Goal: Find specific page/section: Find specific page/section

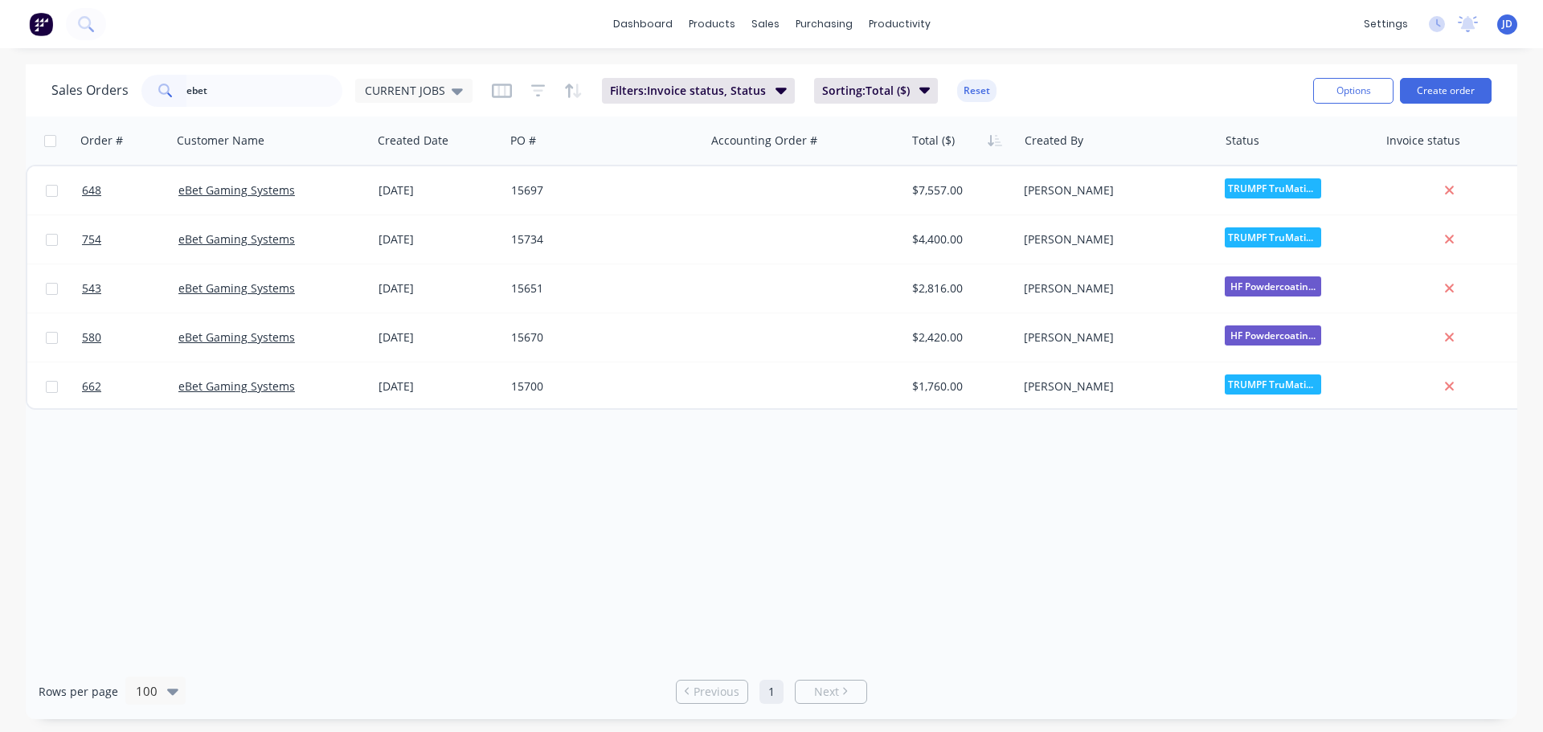
drag, startPoint x: 250, startPoint y: 88, endPoint x: 0, endPoint y: 2, distance: 264.3
click at [23, 42] on div "dashboard products sales purchasing productivity dashboard products Product Cat…" at bounding box center [771, 366] width 1543 height 732
type input "5"
type input "\"
type input "695"
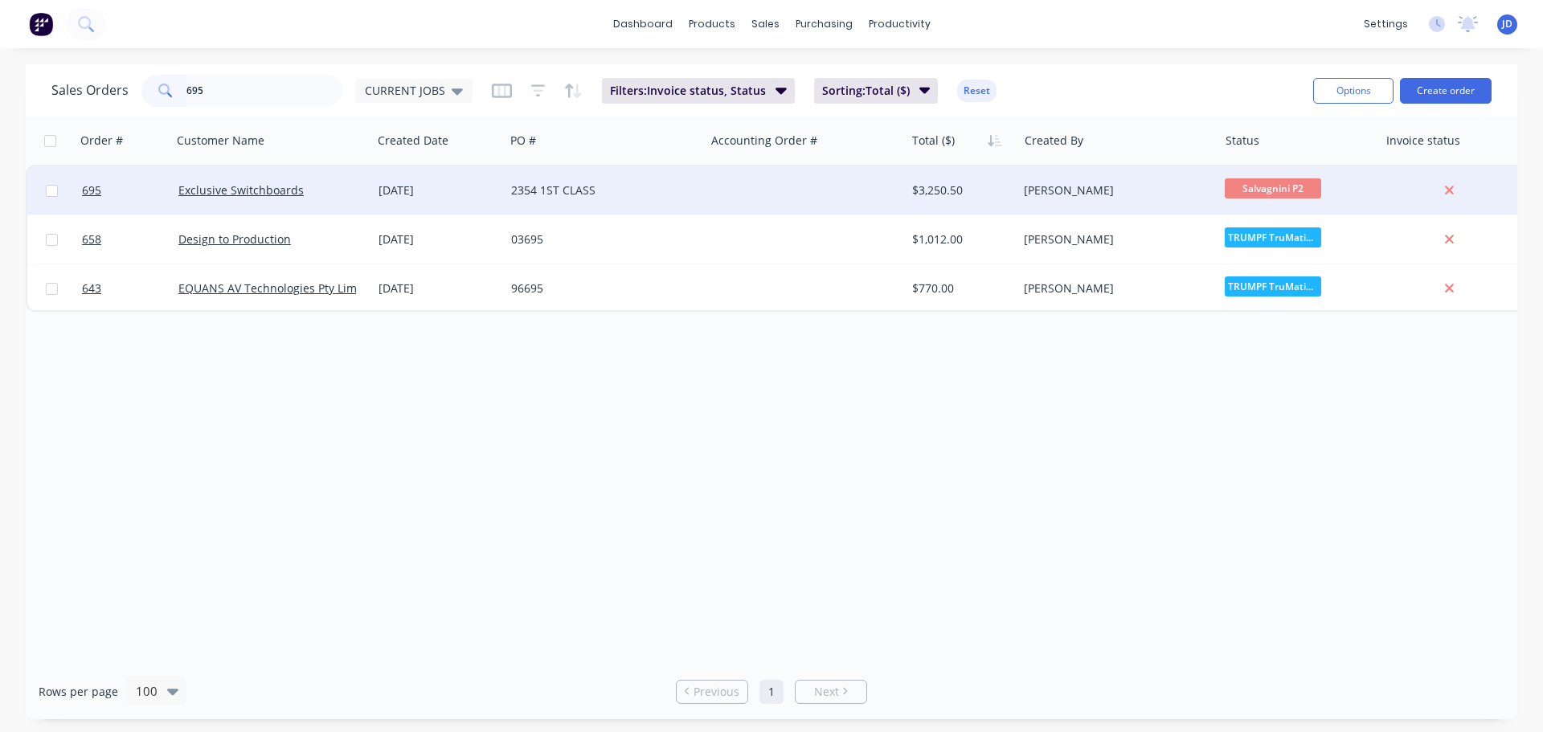
click at [641, 188] on div "2354 1ST CLASS" at bounding box center [600, 190] width 178 height 16
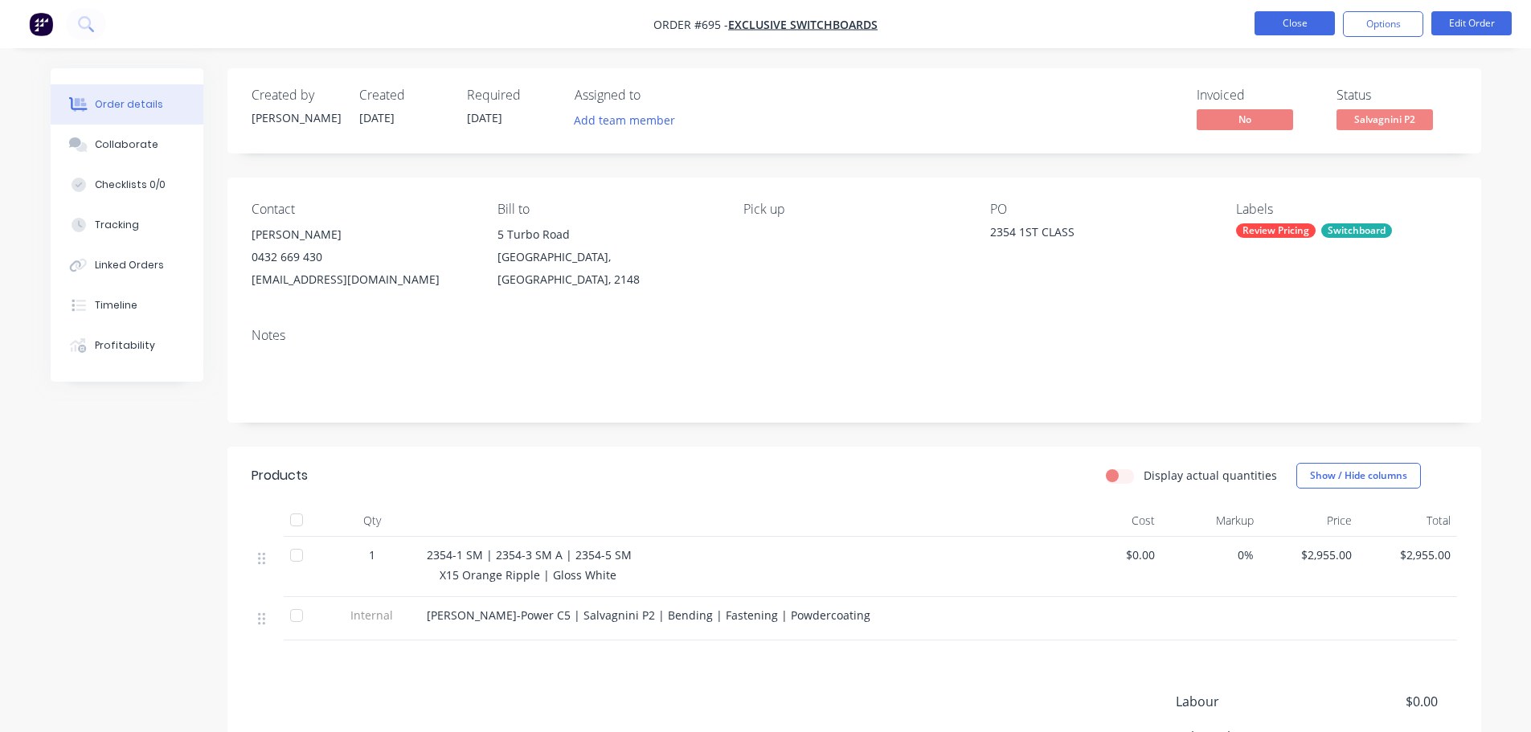
click at [1309, 16] on button "Close" at bounding box center [1295, 23] width 80 height 24
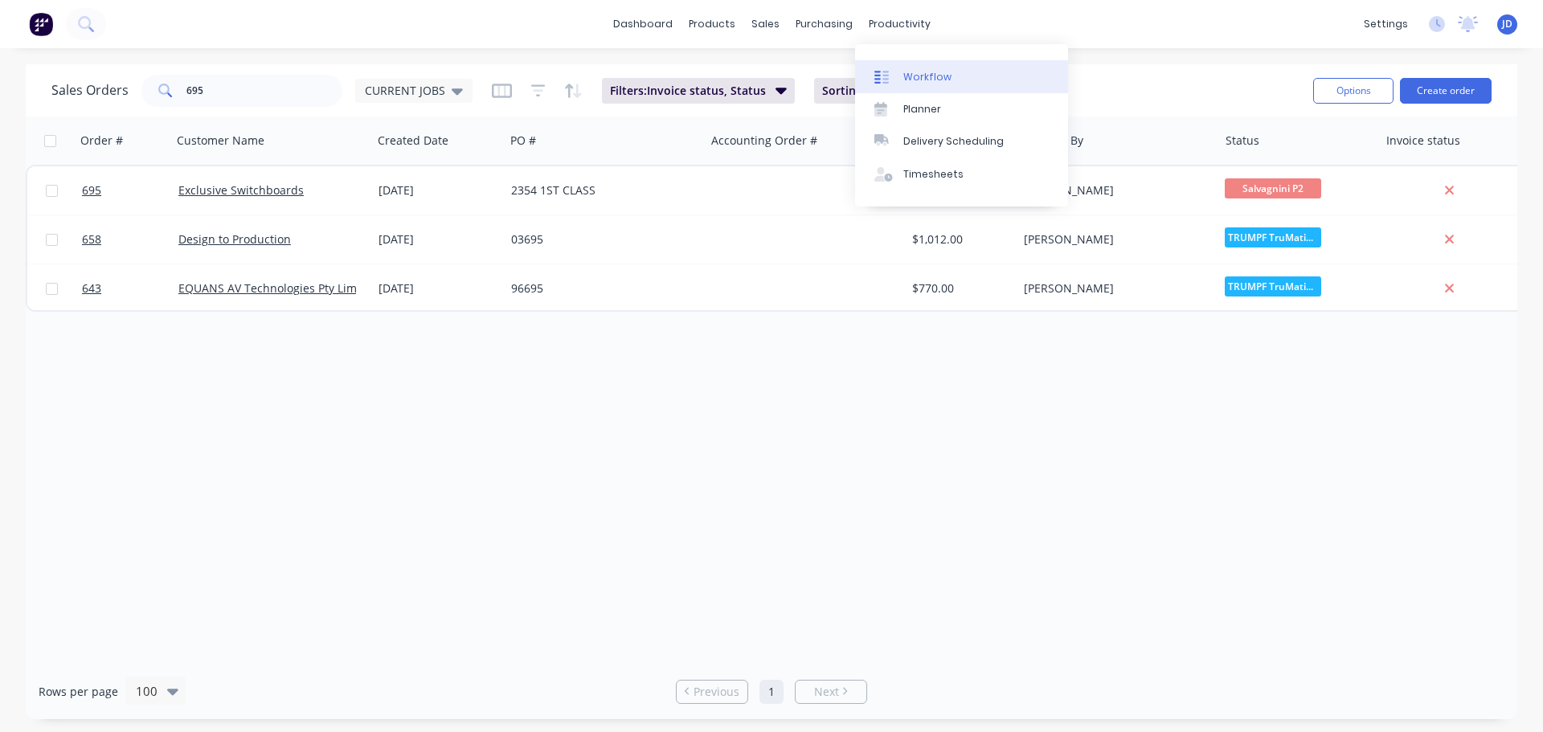
click at [925, 84] on link "Workflow" at bounding box center [961, 76] width 213 height 32
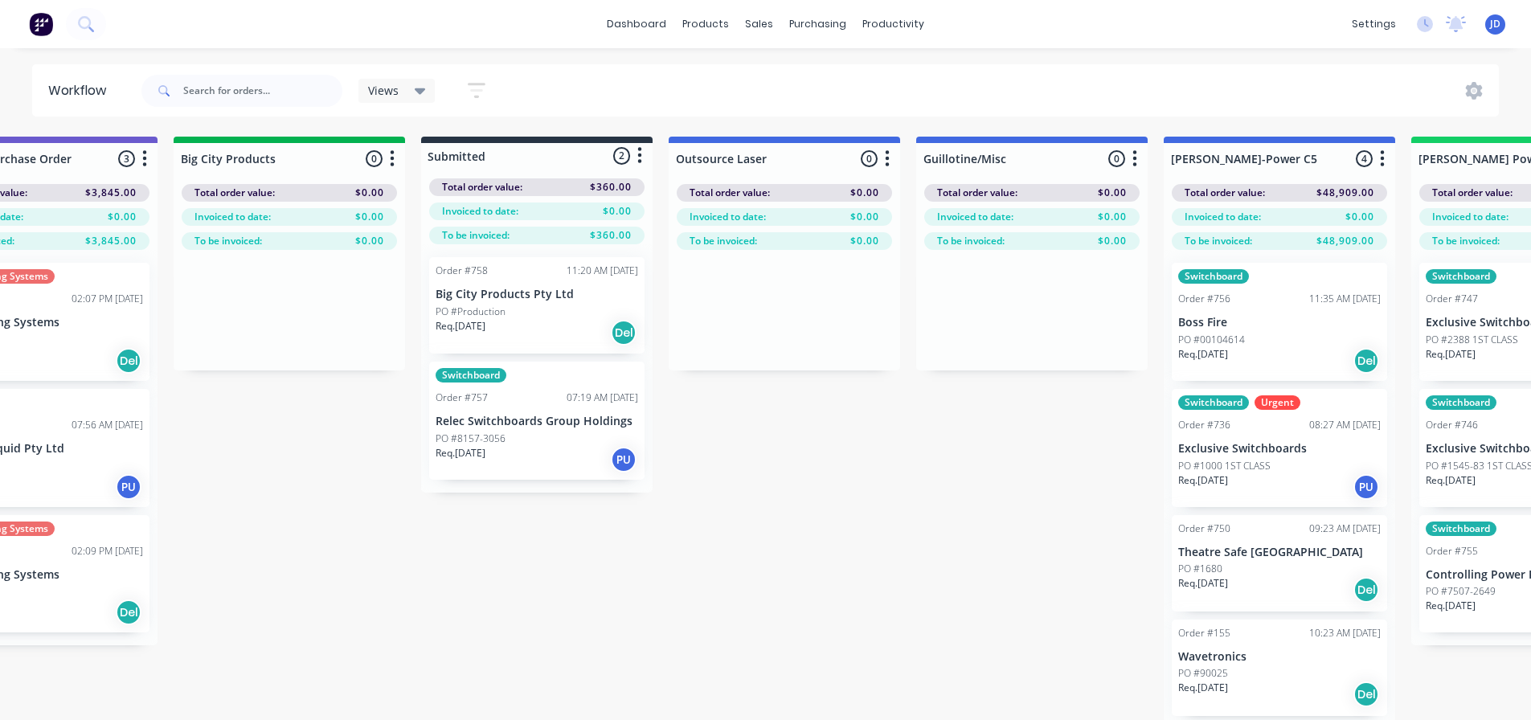
drag, startPoint x: 839, startPoint y: 532, endPoint x: 935, endPoint y: 534, distance: 96.5
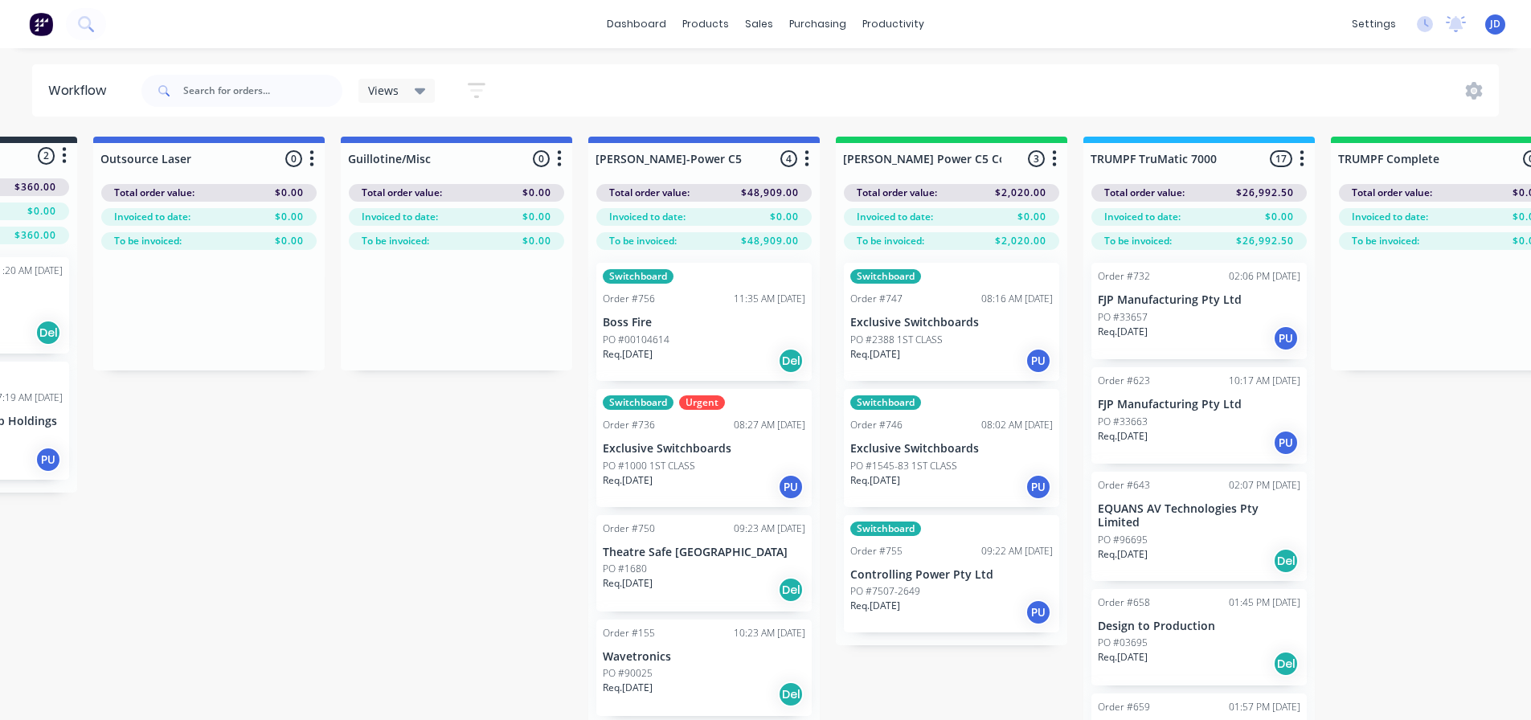
drag, startPoint x: 848, startPoint y: 506, endPoint x: 920, endPoint y: 496, distance: 73.1
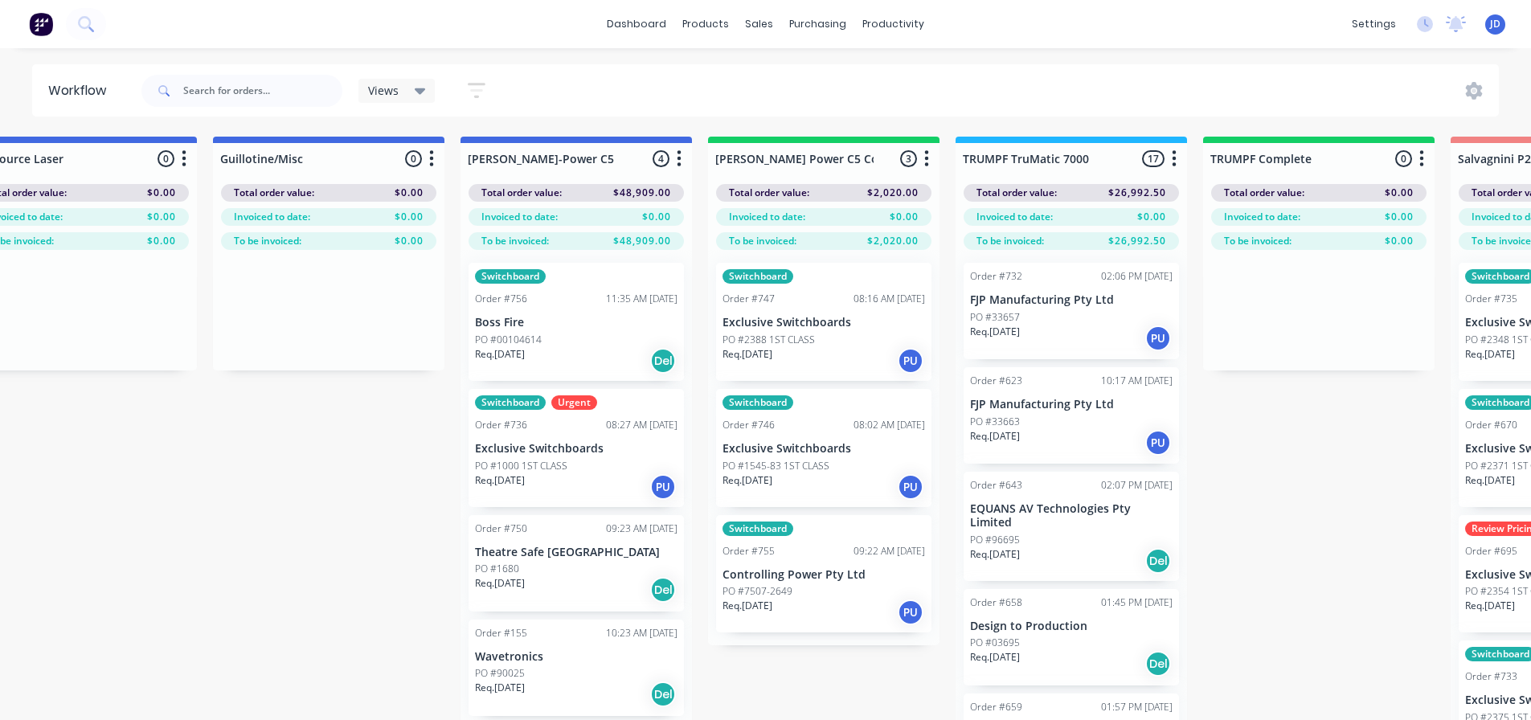
click at [845, 339] on div "PO #2388 1ST CLASS" at bounding box center [823, 340] width 203 height 14
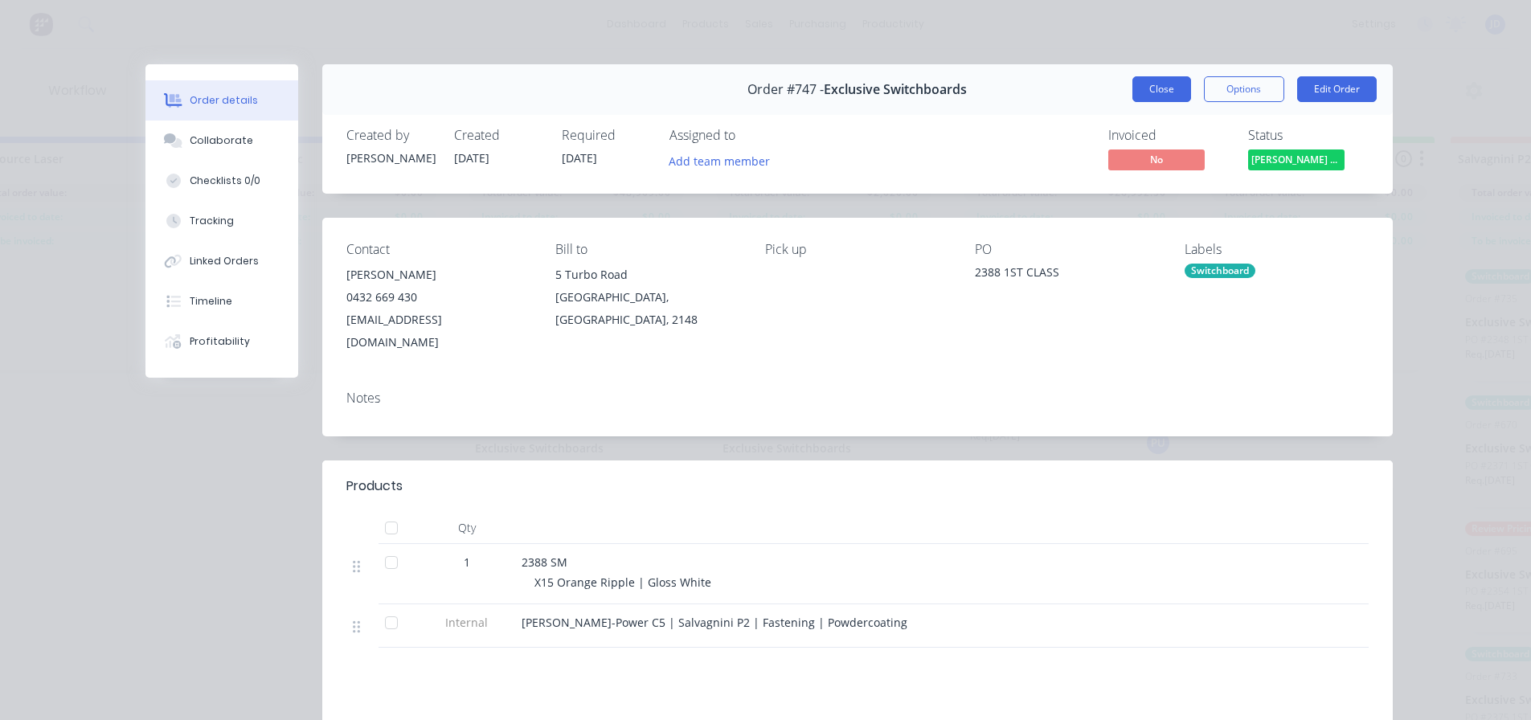
click at [1132, 84] on button "Close" at bounding box center [1161, 89] width 59 height 26
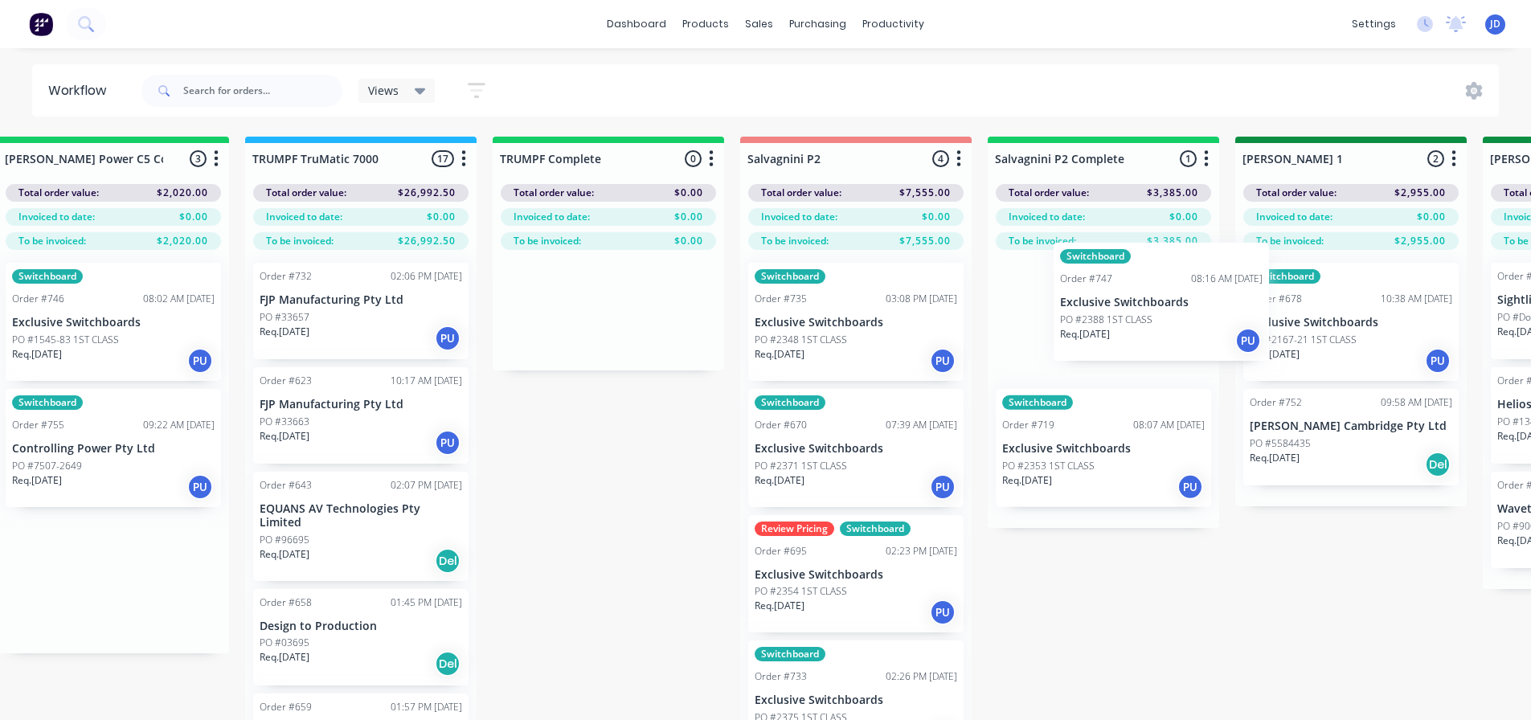
scroll to position [0, 1774]
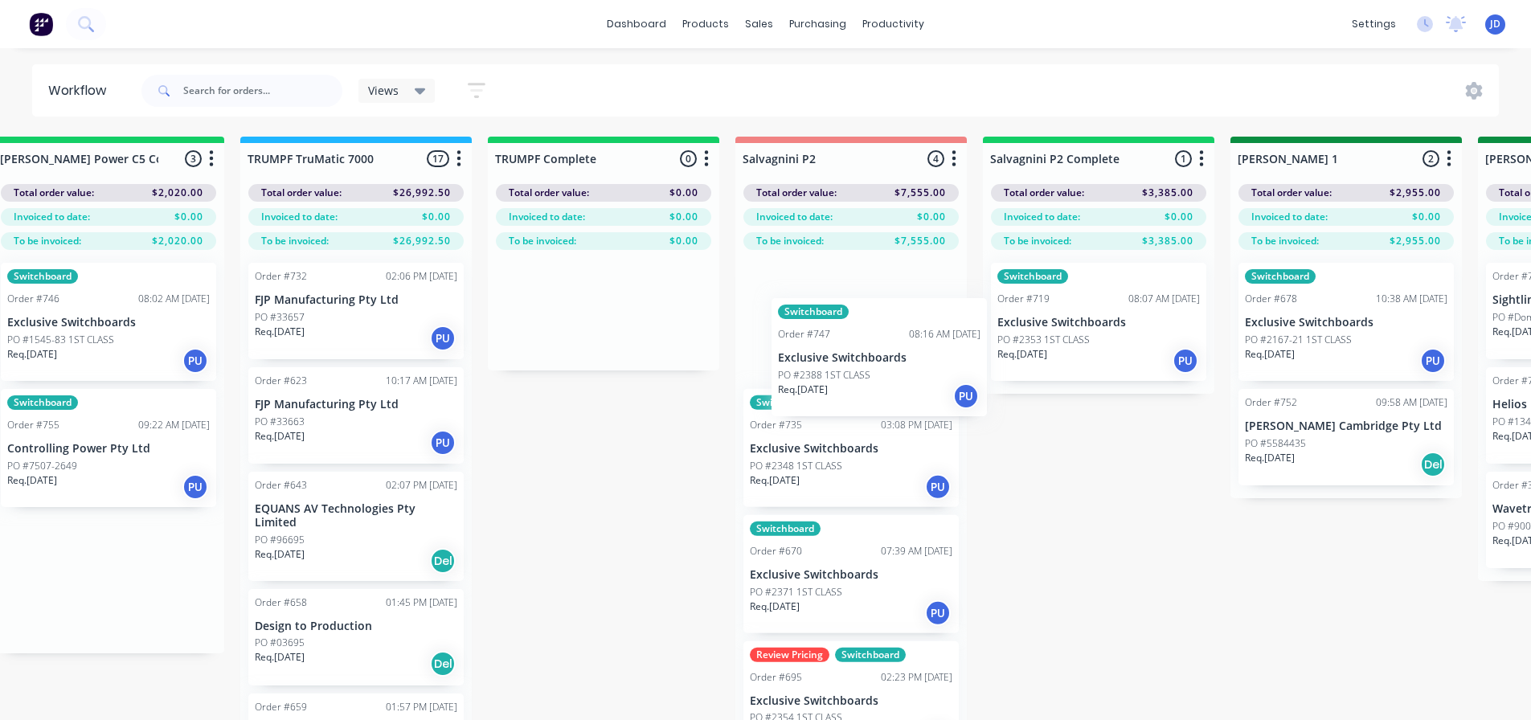
drag, startPoint x: 831, startPoint y: 329, endPoint x: 866, endPoint y: 328, distance: 34.6
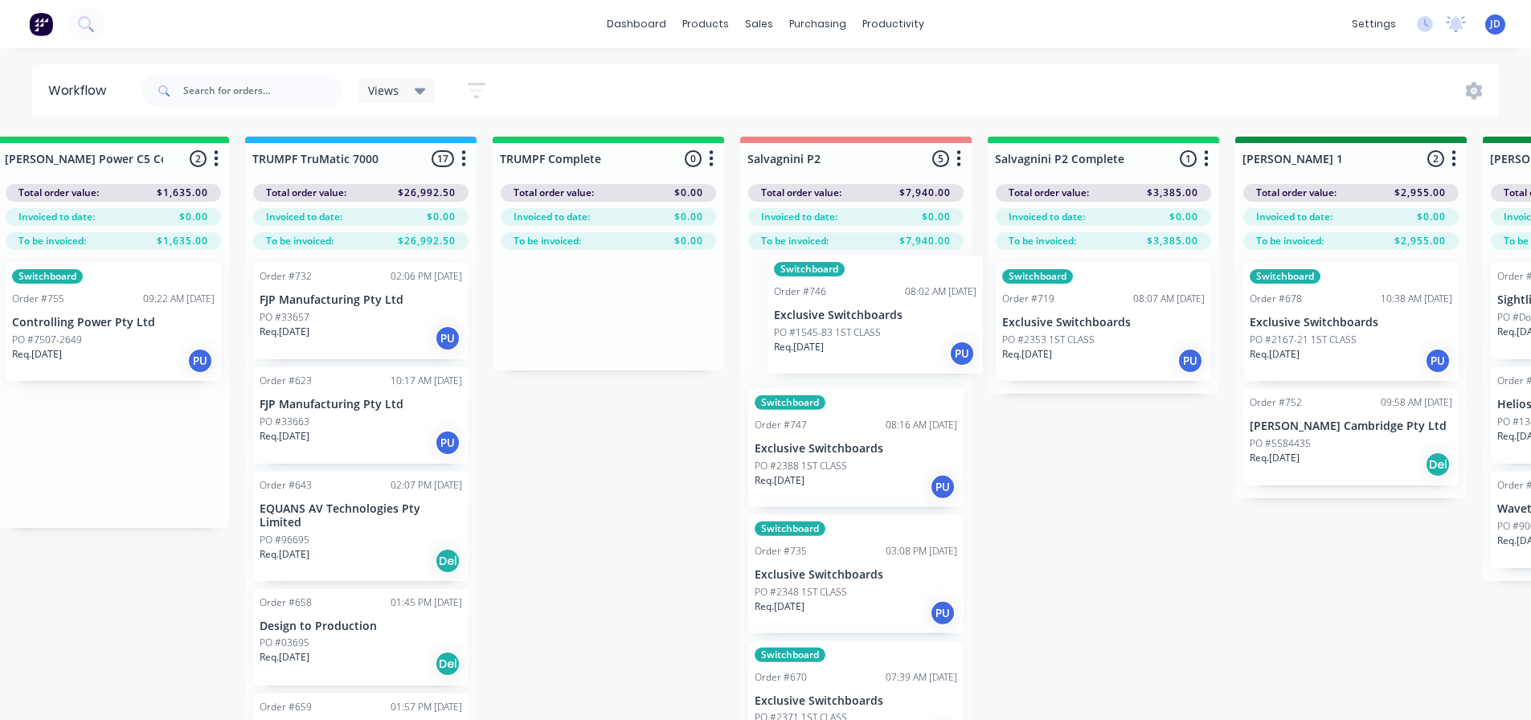
drag, startPoint x: 130, startPoint y: 336, endPoint x: 850, endPoint y: 304, distance: 720.8
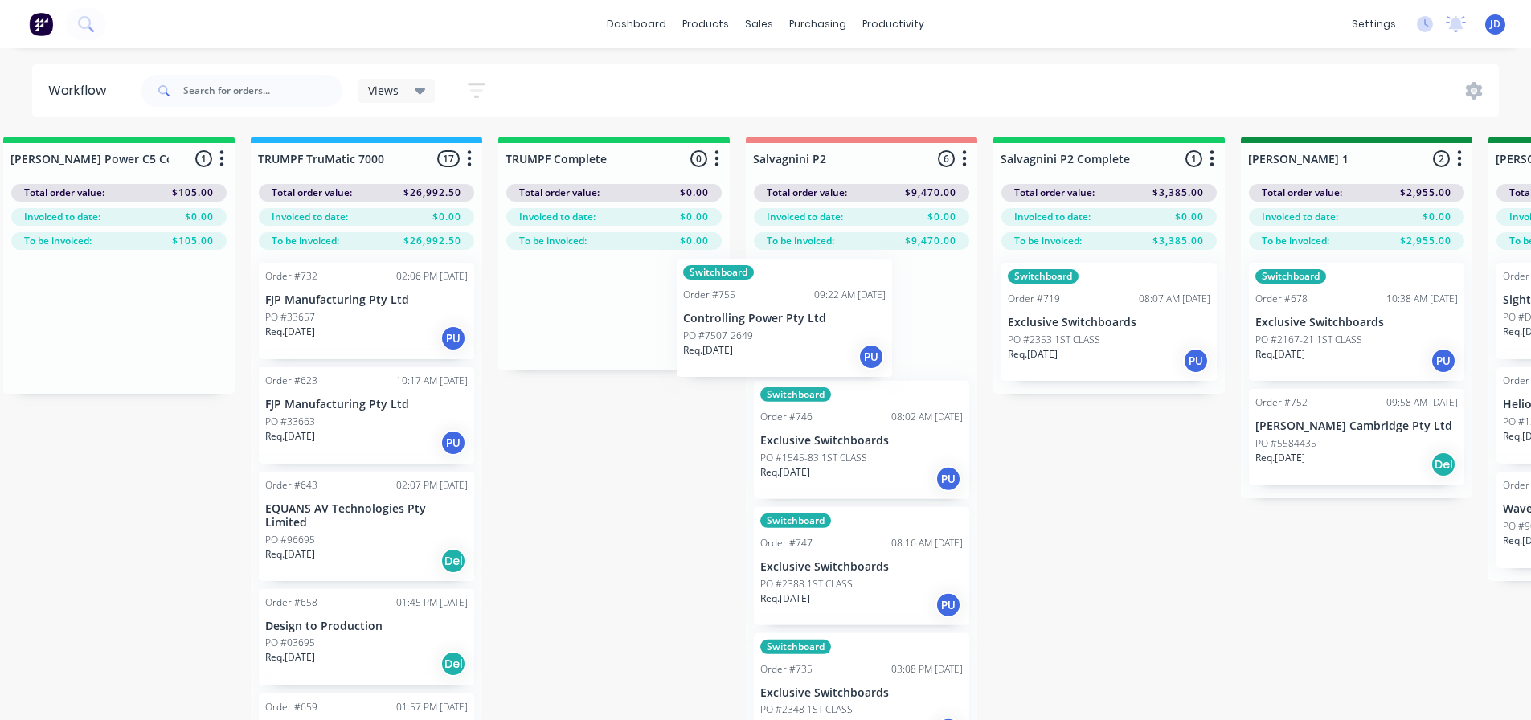
drag, startPoint x: 115, startPoint y: 337, endPoint x: 796, endPoint y: 325, distance: 680.8
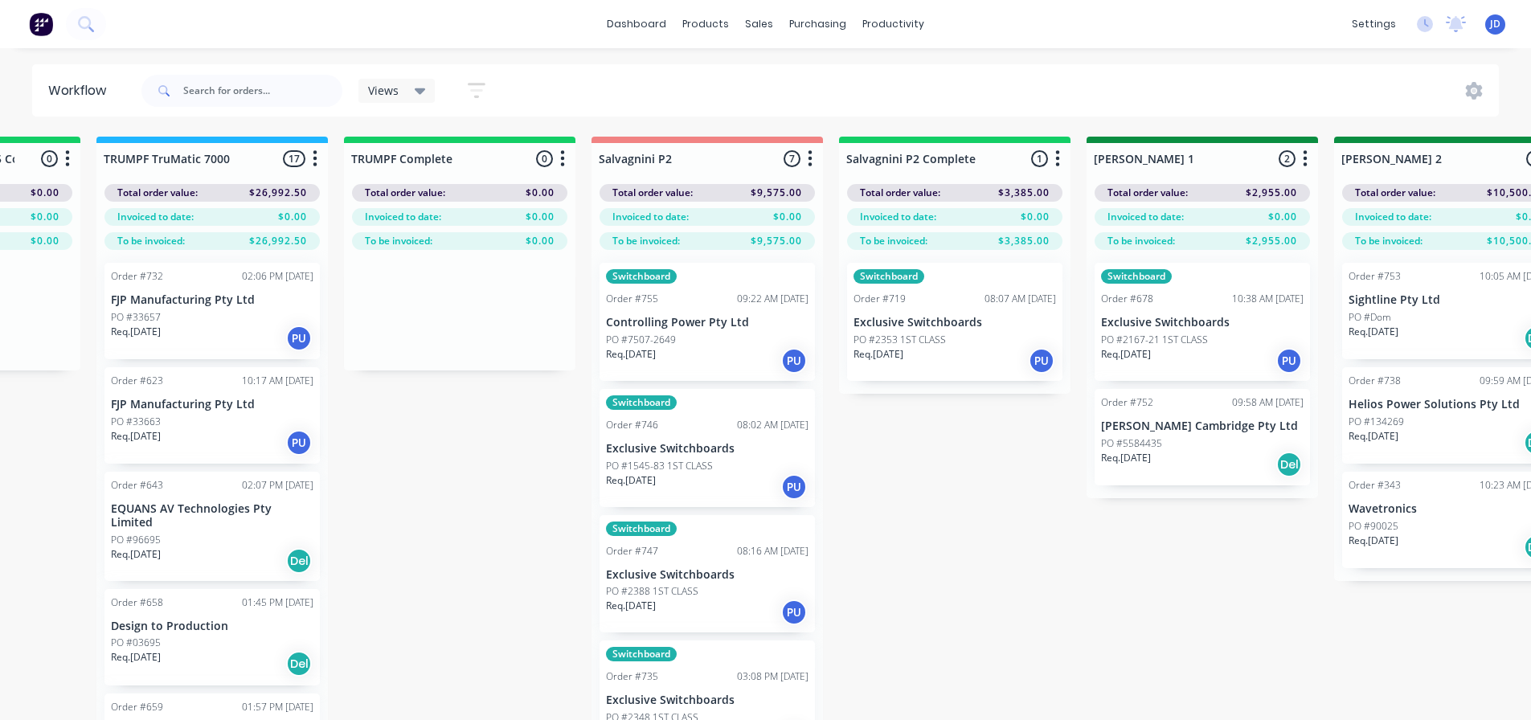
drag, startPoint x: 1171, startPoint y: 469, endPoint x: 1250, endPoint y: 443, distance: 83.9
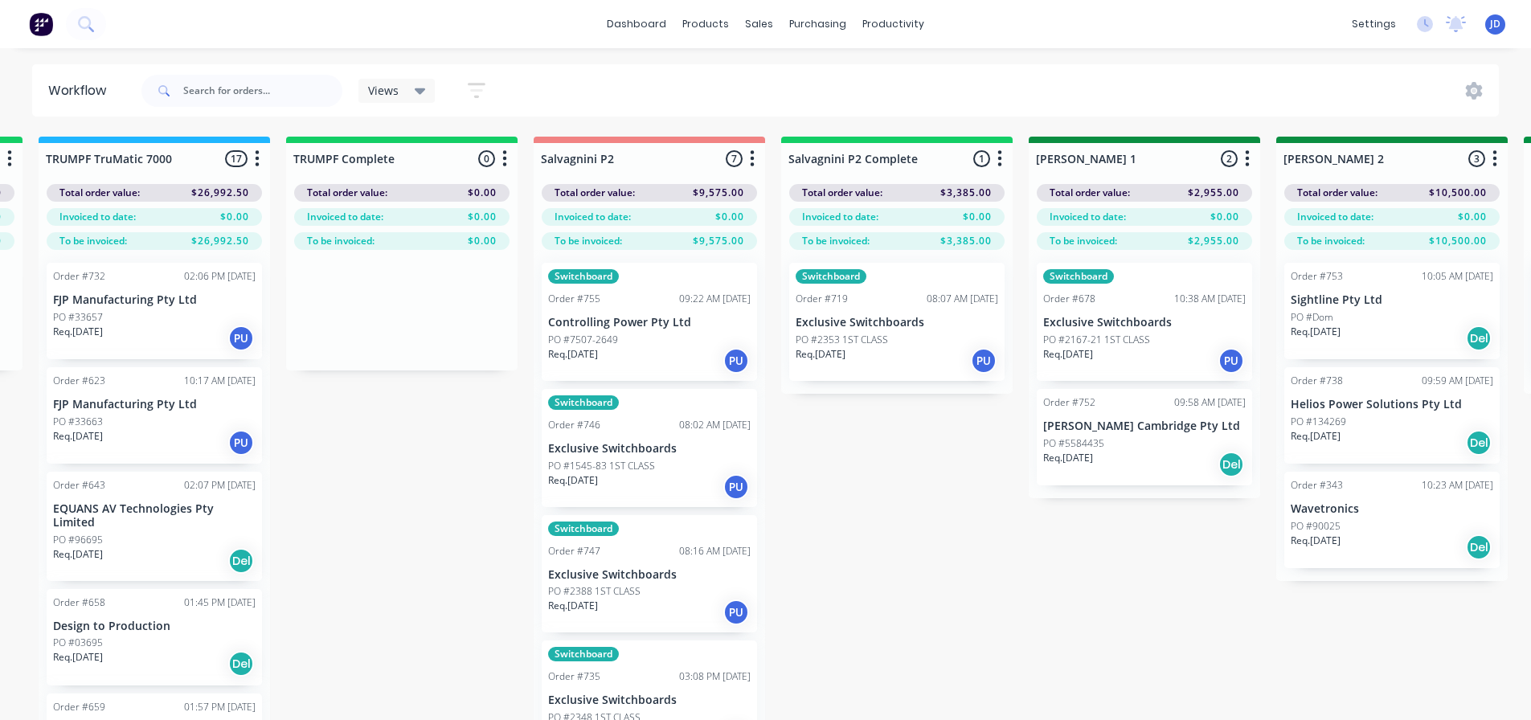
drag, startPoint x: 967, startPoint y: 502, endPoint x: 1057, endPoint y: 444, distance: 107.0
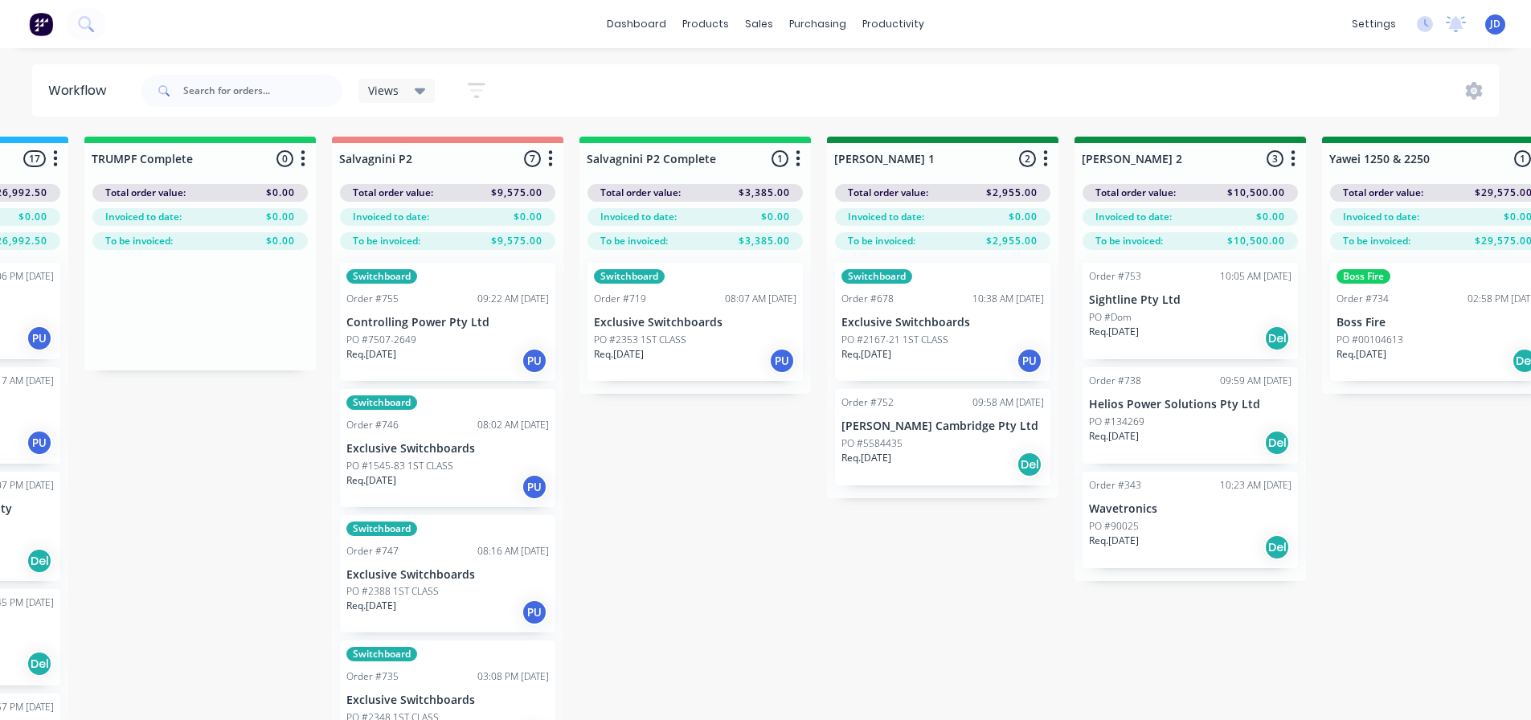
click at [640, 346] on p "PO #2353 1ST CLASS" at bounding box center [640, 340] width 92 height 14
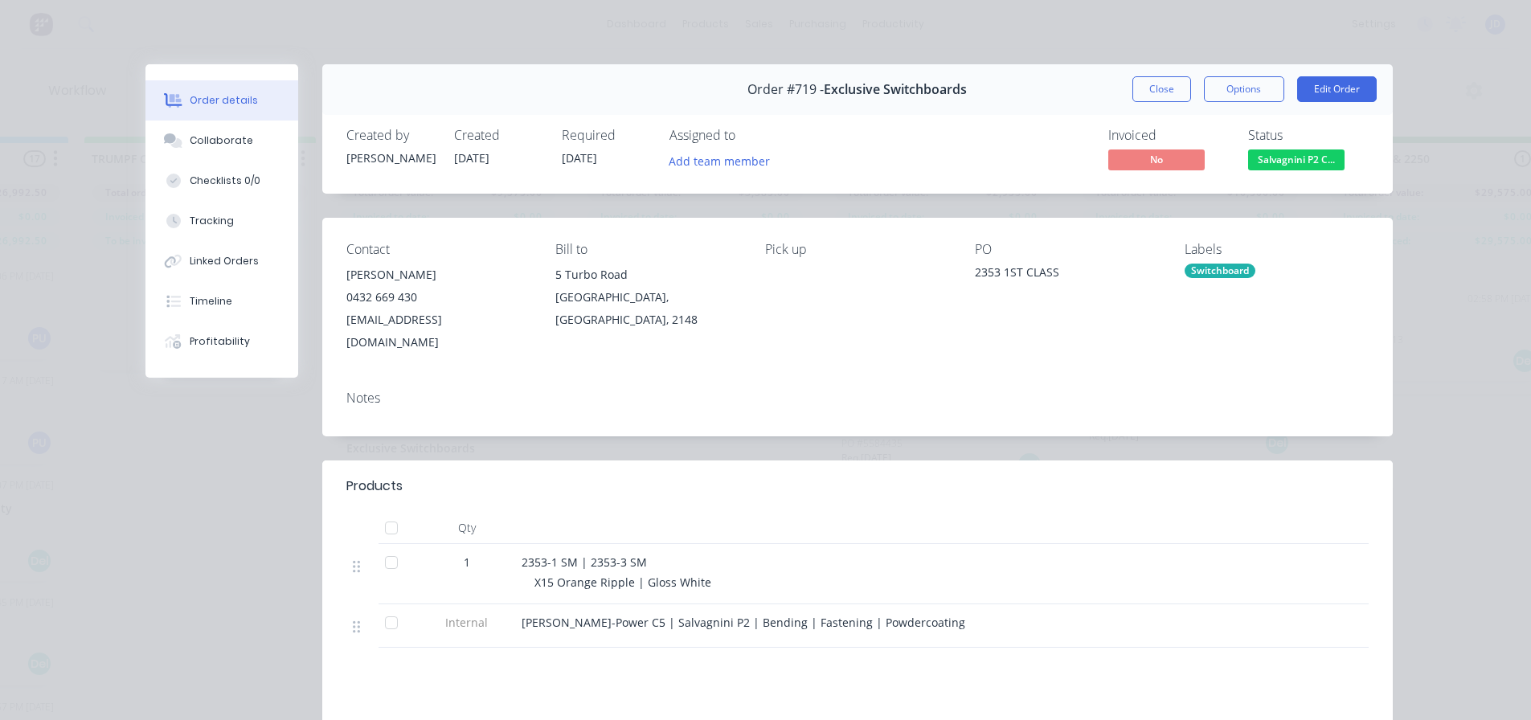
drag, startPoint x: 1145, startPoint y: 88, endPoint x: 948, endPoint y: 128, distance: 201.7
click at [1144, 88] on button "Close" at bounding box center [1161, 89] width 59 height 26
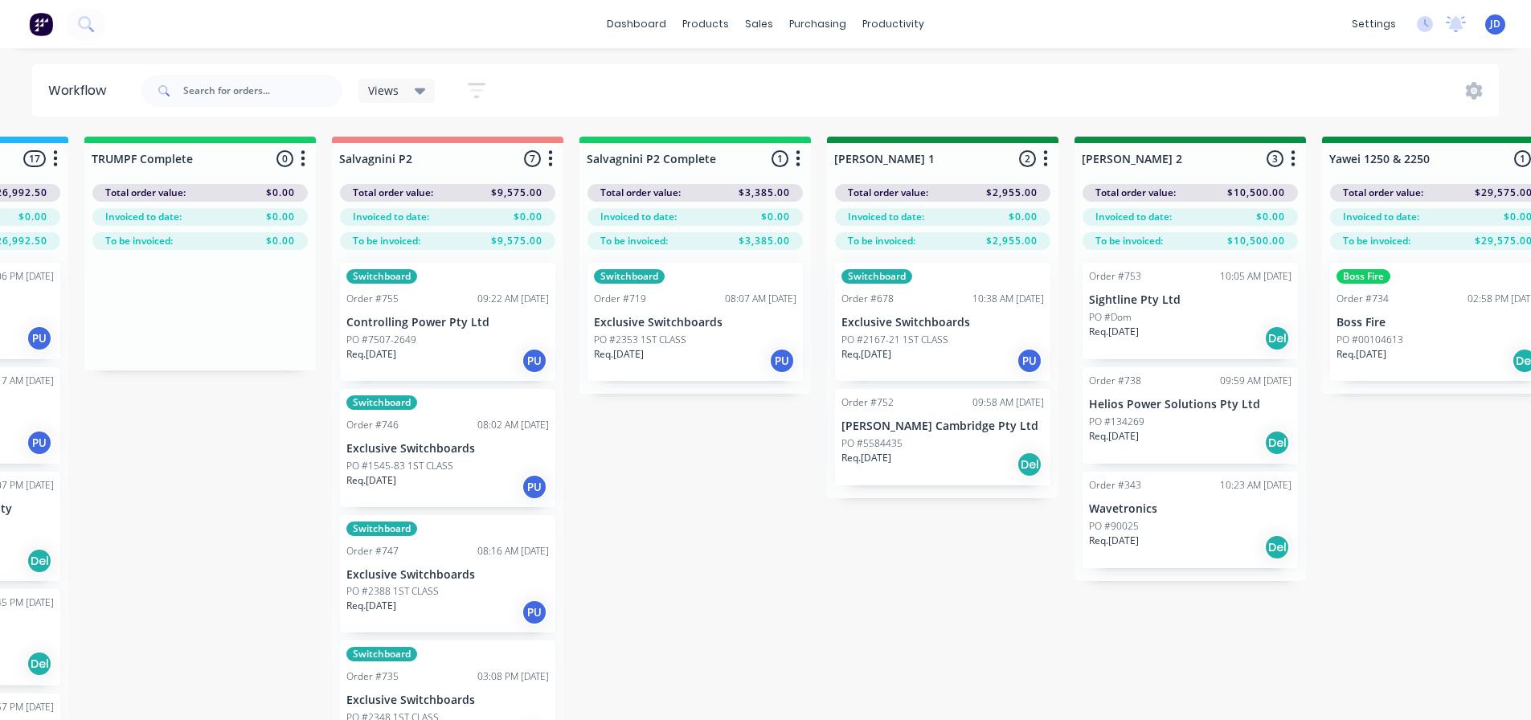
click at [629, 309] on div "Switchboard Order #719 08:07 AM [DATE] Exclusive Switchboards PO #2353 1ST CLAS…" at bounding box center [694, 322] width 215 height 118
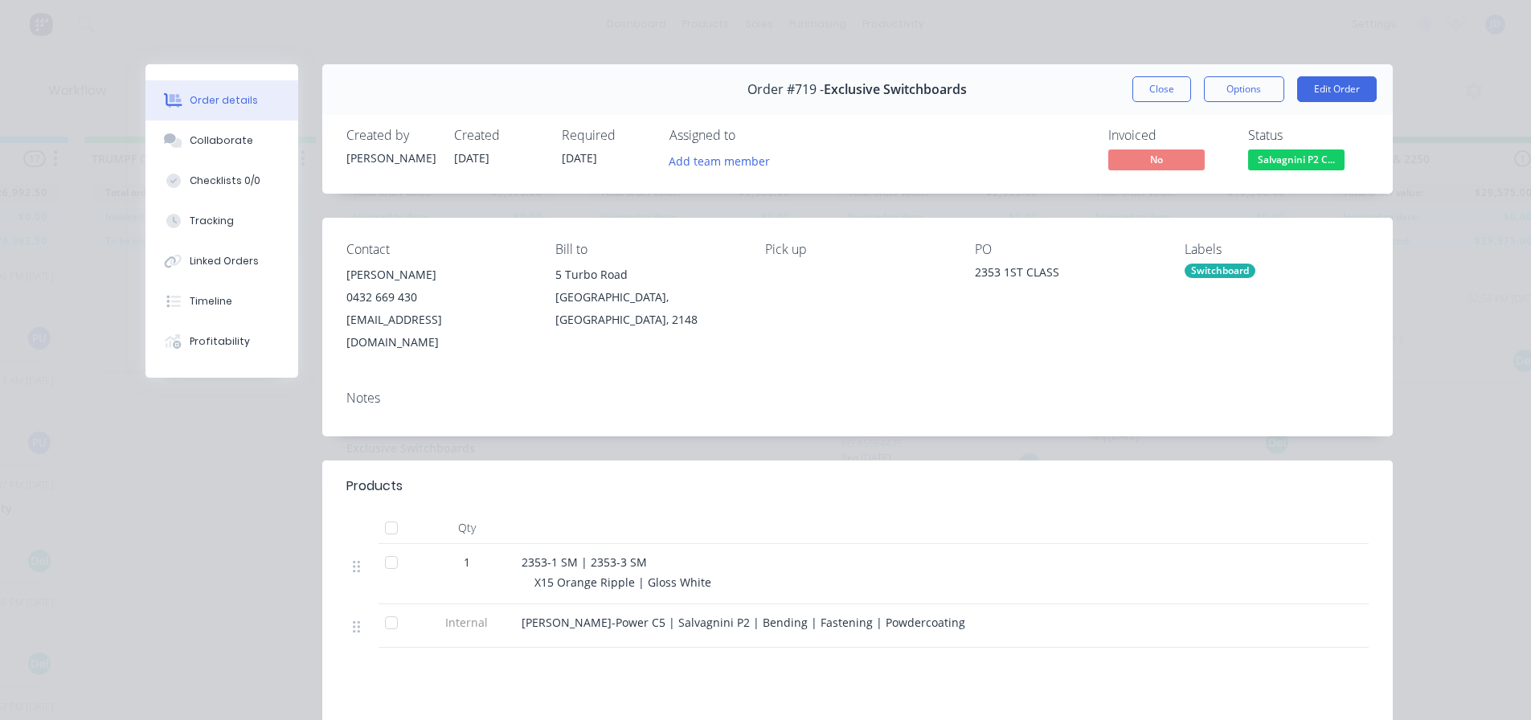
click at [1160, 76] on button "Close" at bounding box center [1161, 89] width 59 height 26
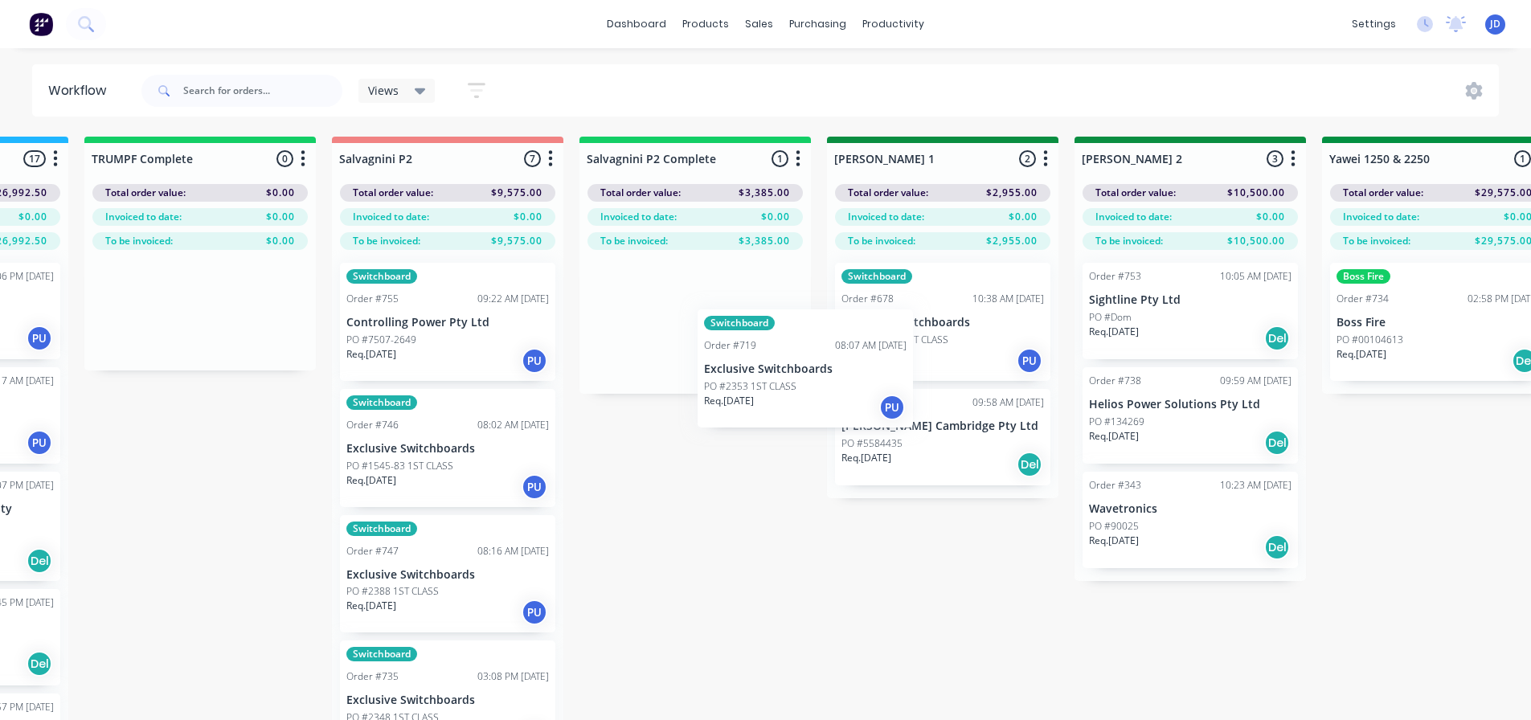
drag, startPoint x: 717, startPoint y: 375, endPoint x: 866, endPoint y: 432, distance: 160.0
click at [866, 434] on div "On Hold 1 Status colour #FF4949 hex #FF4949 Save Cancel Notifications Email SMS…" at bounding box center [1480, 457] width 7341 height 641
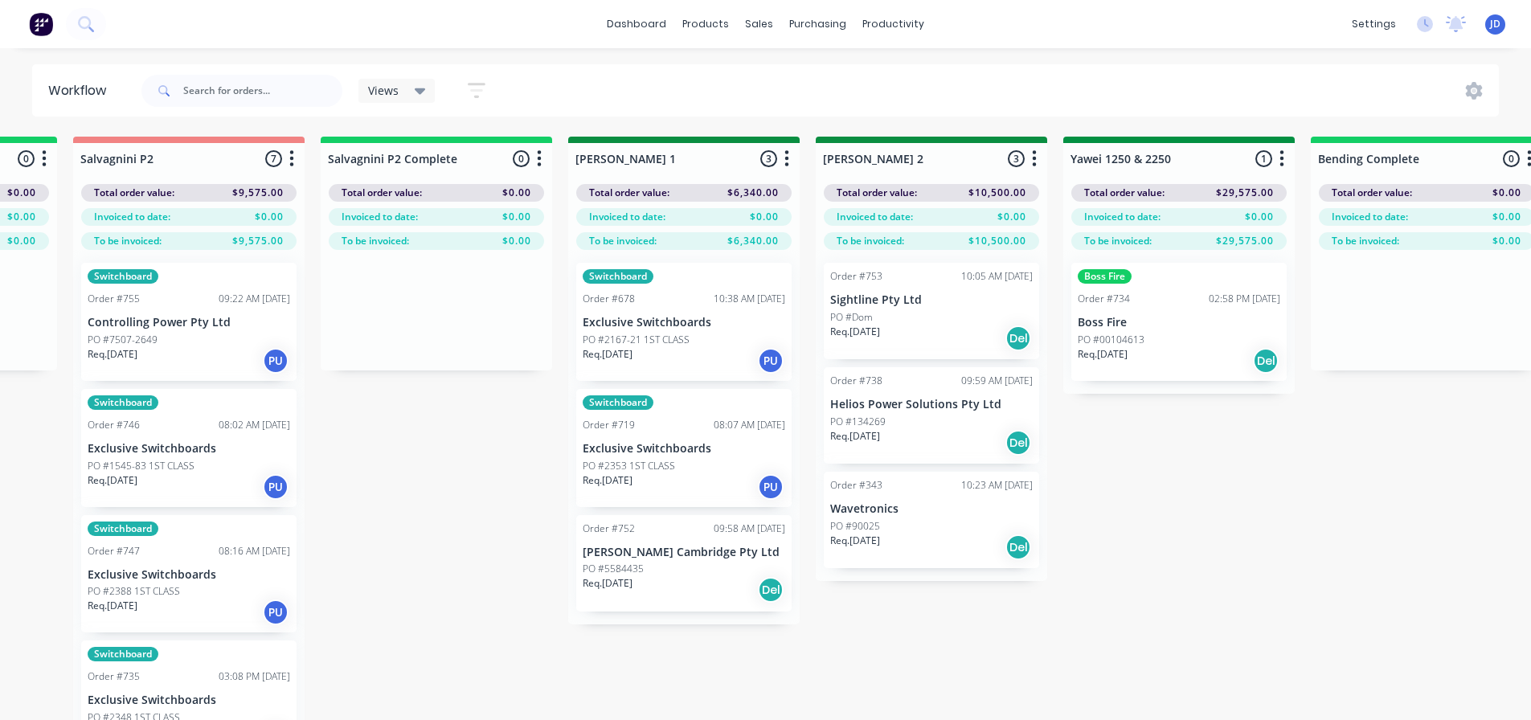
scroll to position [0, 2530]
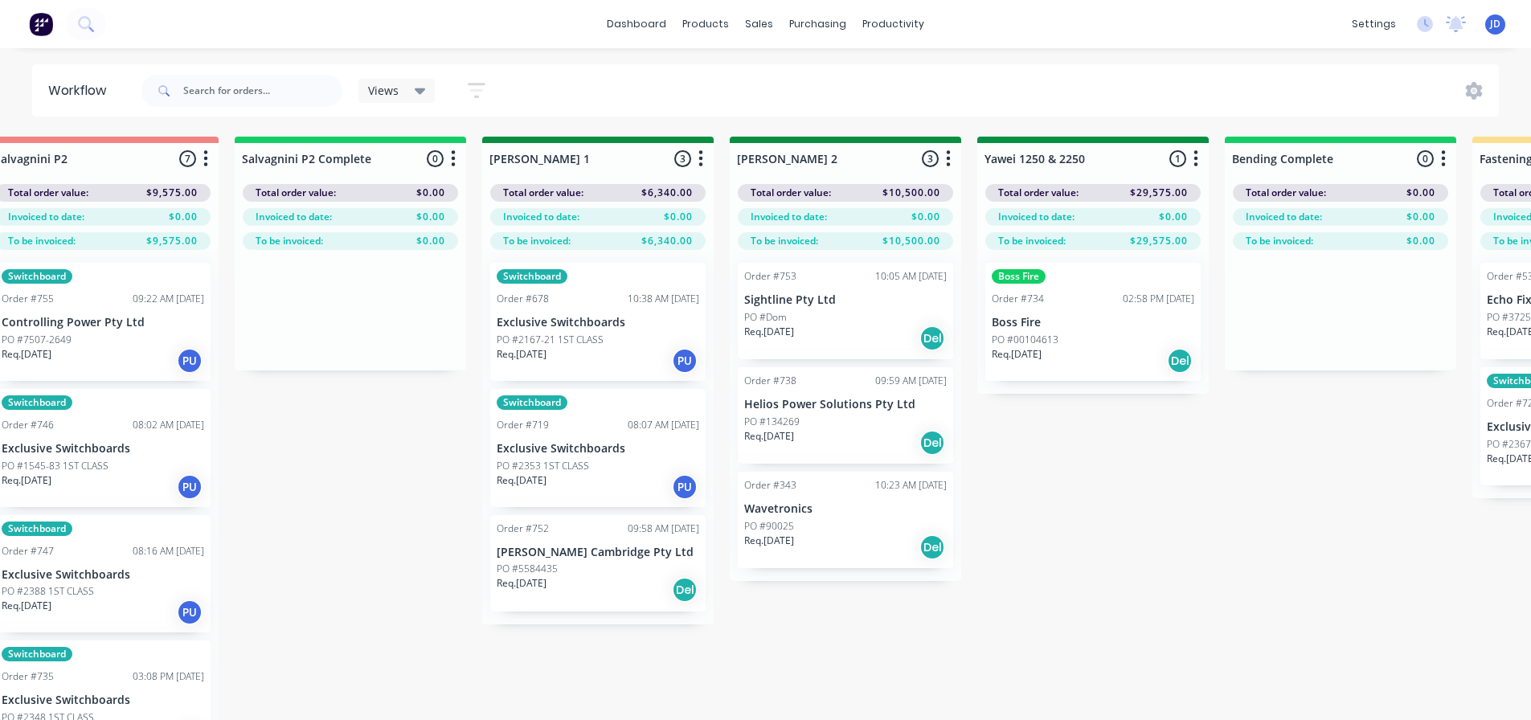
drag, startPoint x: 745, startPoint y: 492, endPoint x: 817, endPoint y: 492, distance: 72.3
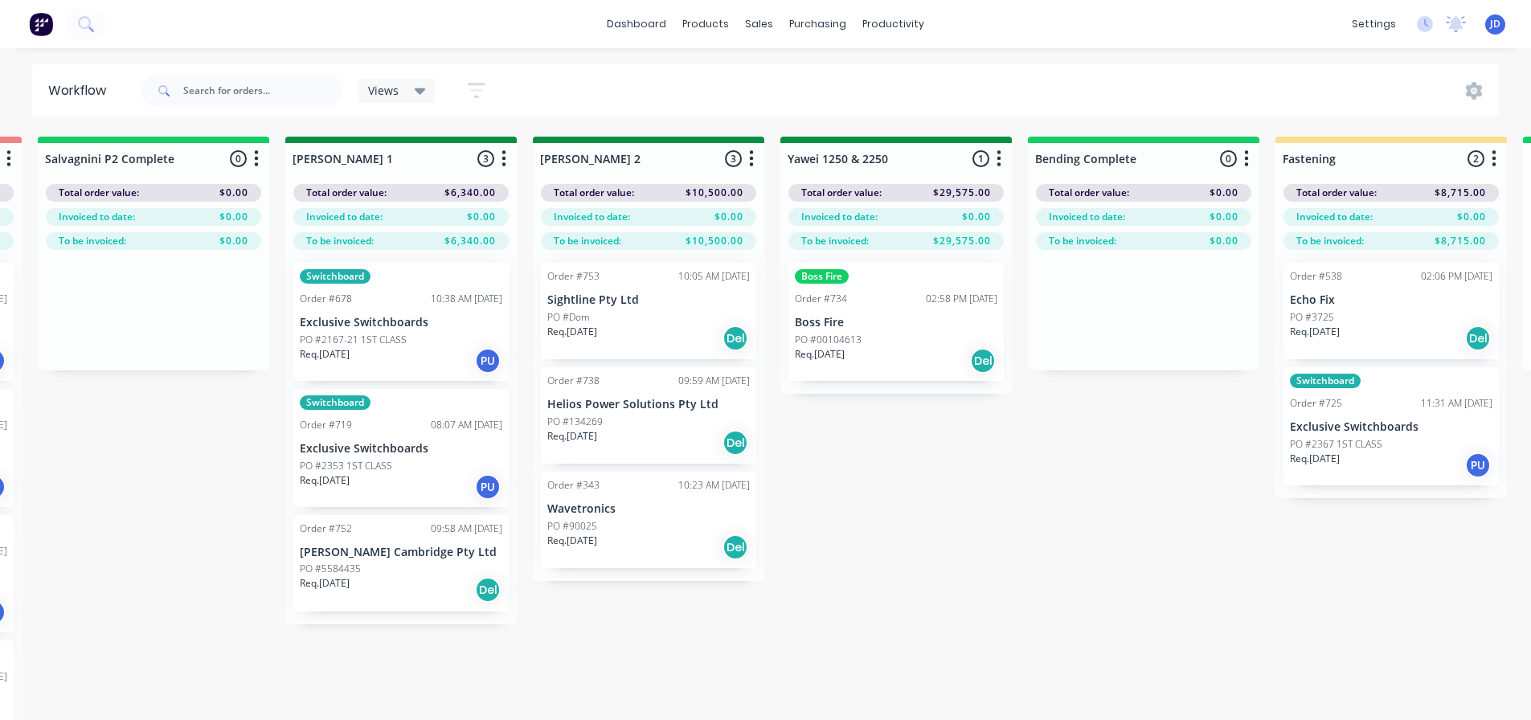
drag, startPoint x: 1039, startPoint y: 486, endPoint x: 1063, endPoint y: 479, distance: 25.2
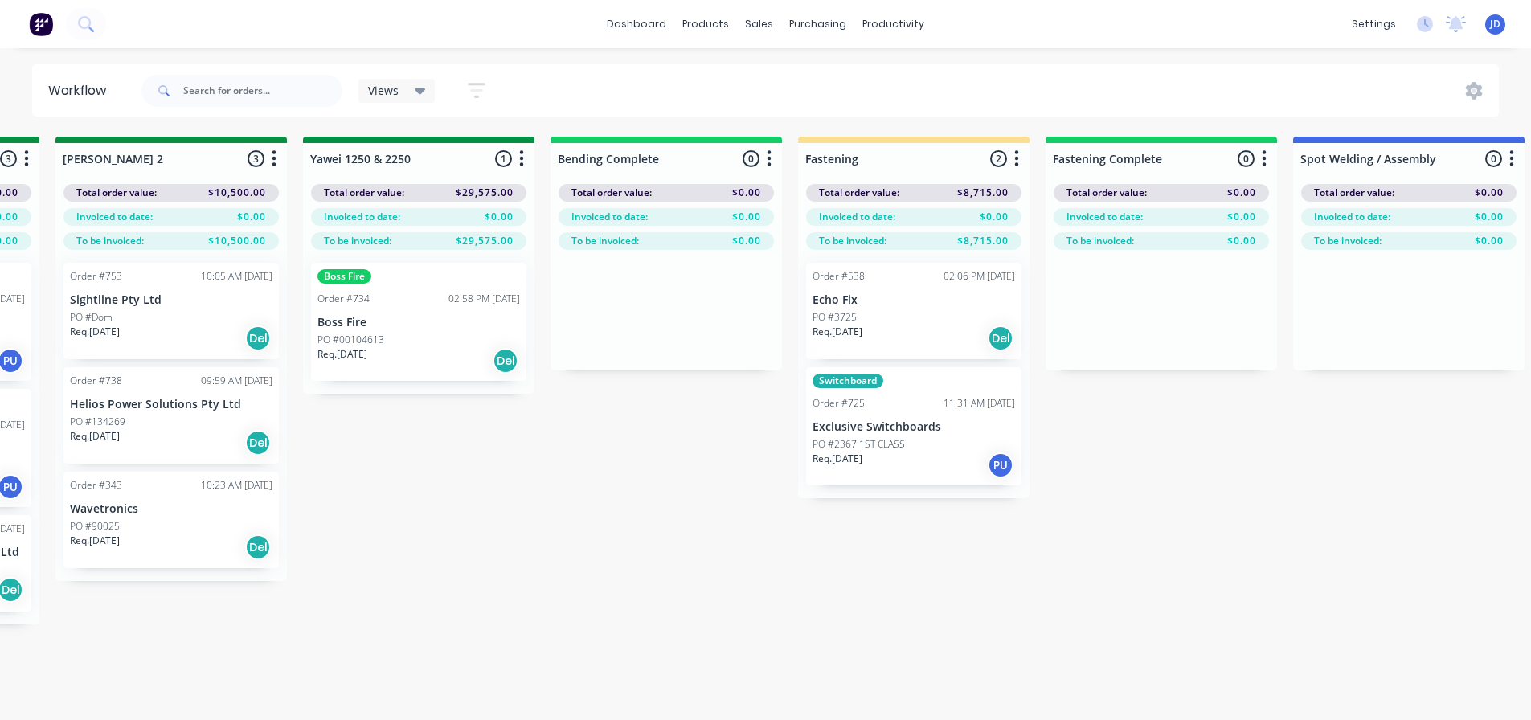
drag, startPoint x: 821, startPoint y: 486, endPoint x: 1003, endPoint y: 485, distance: 181.6
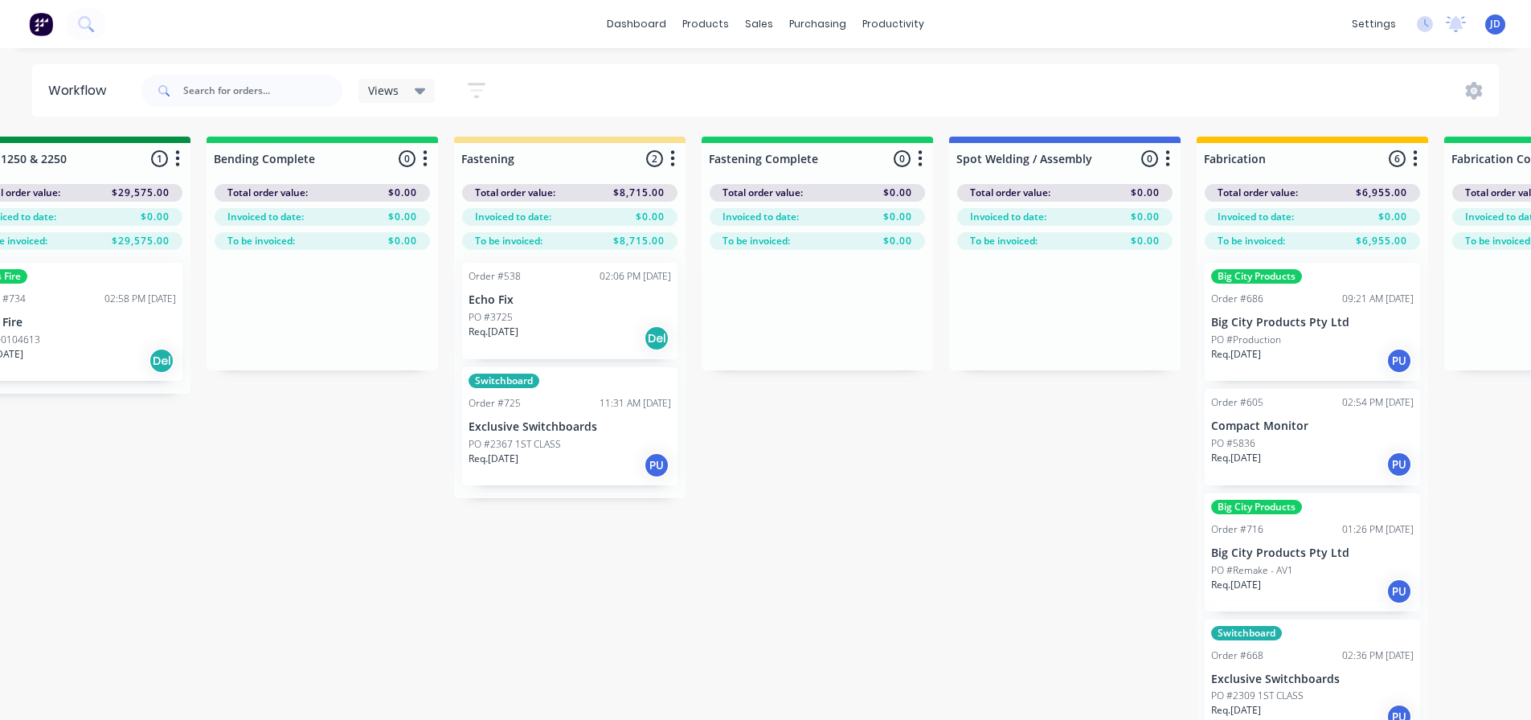
scroll to position [0, 3999]
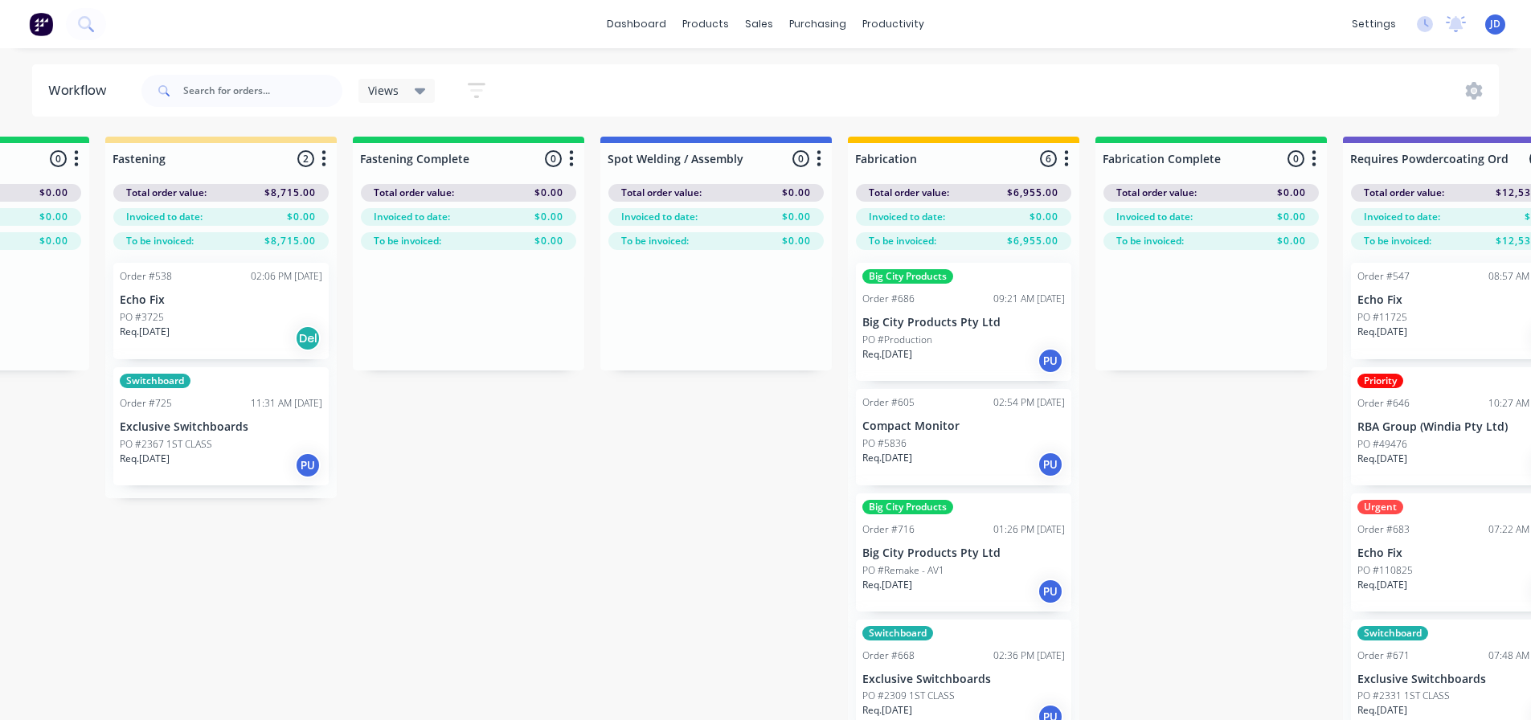
drag, startPoint x: 821, startPoint y: 551, endPoint x: 850, endPoint y: 548, distance: 29.0
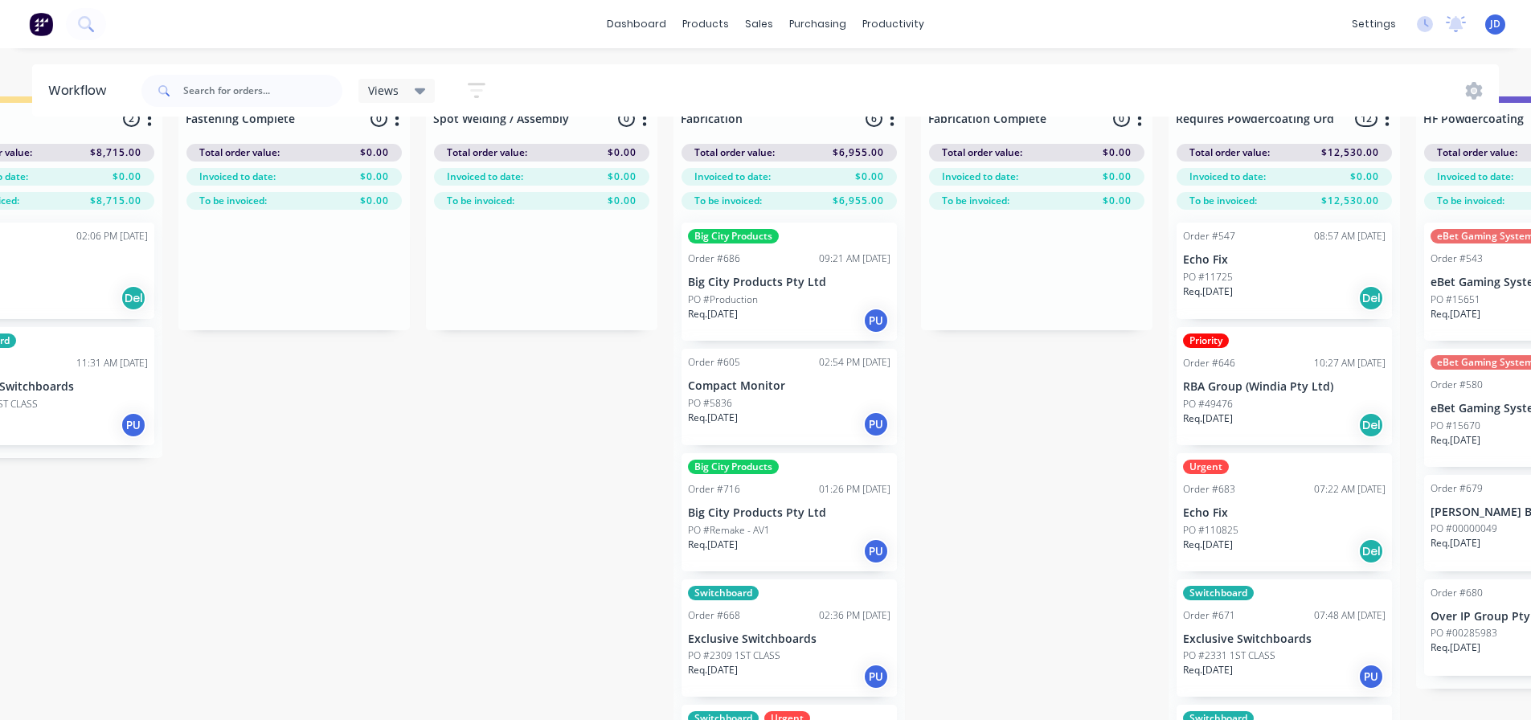
scroll to position [27, 4092]
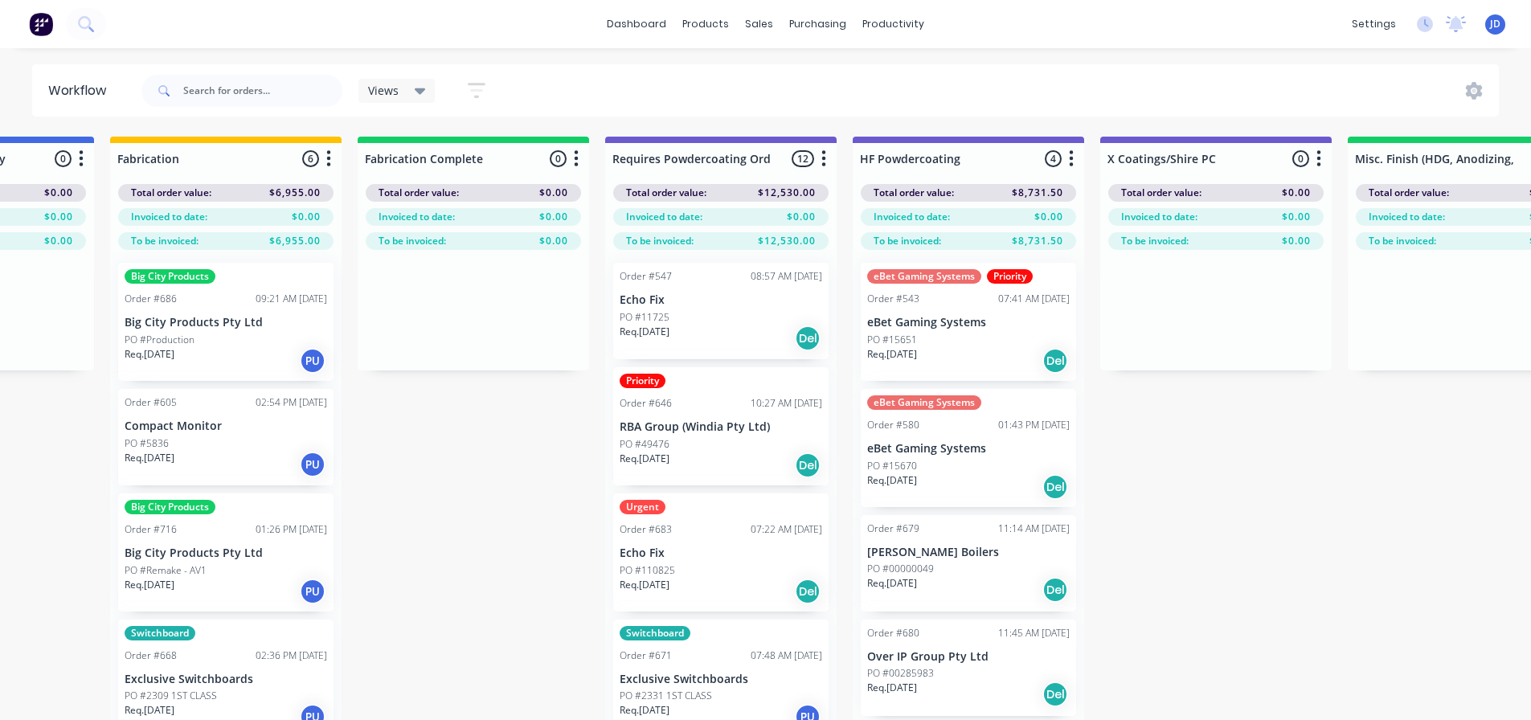
drag, startPoint x: 1121, startPoint y: 555, endPoint x: 1199, endPoint y: 485, distance: 105.3
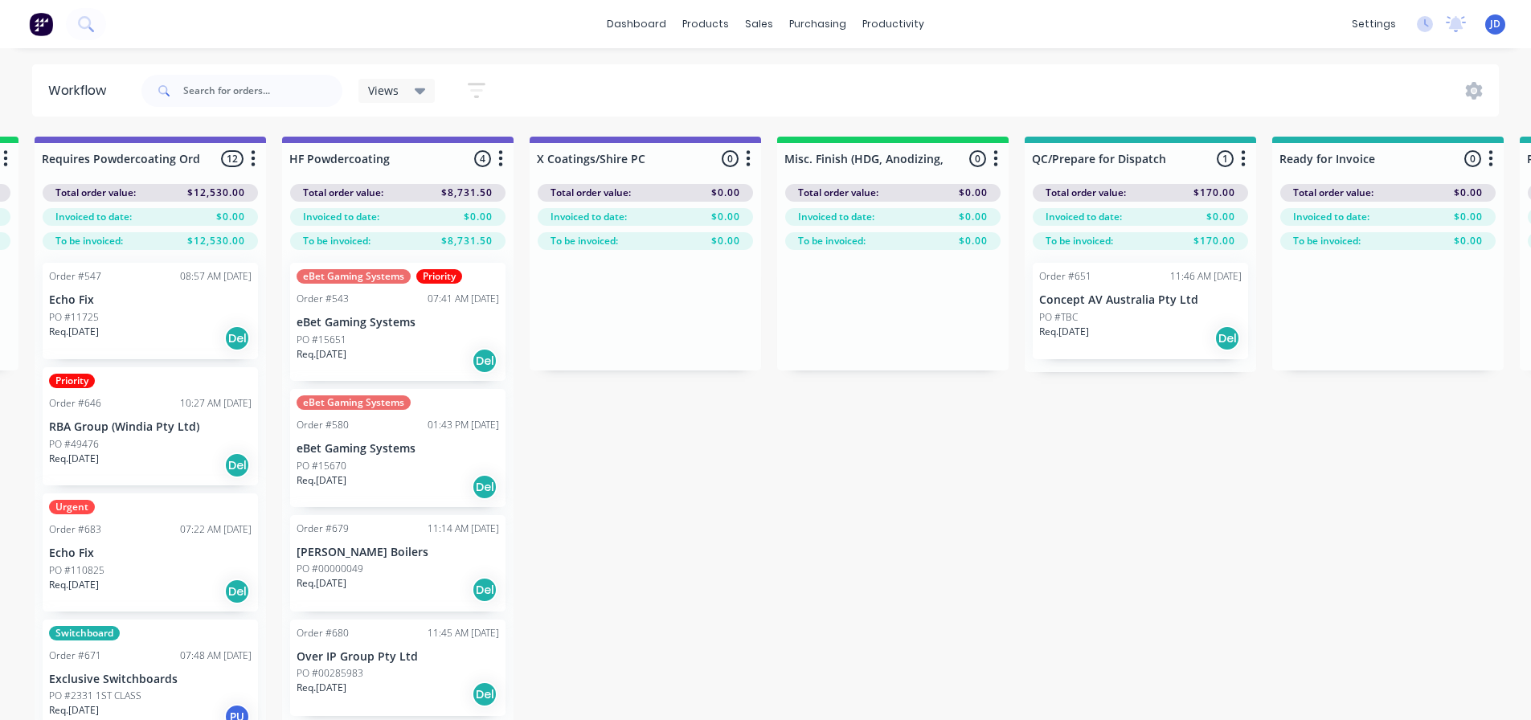
drag, startPoint x: 1148, startPoint y: 401, endPoint x: 1235, endPoint y: 399, distance: 87.6
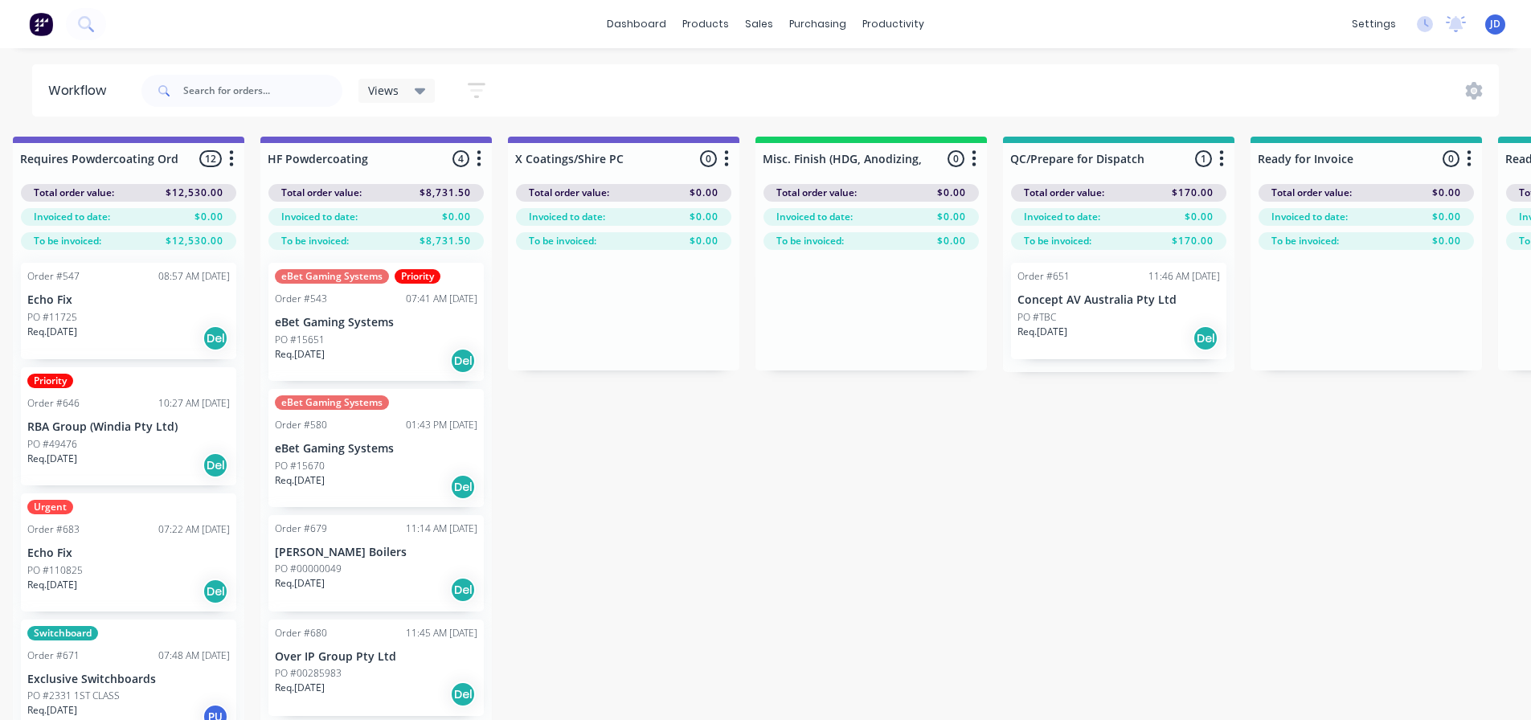
scroll to position [0, 5913]
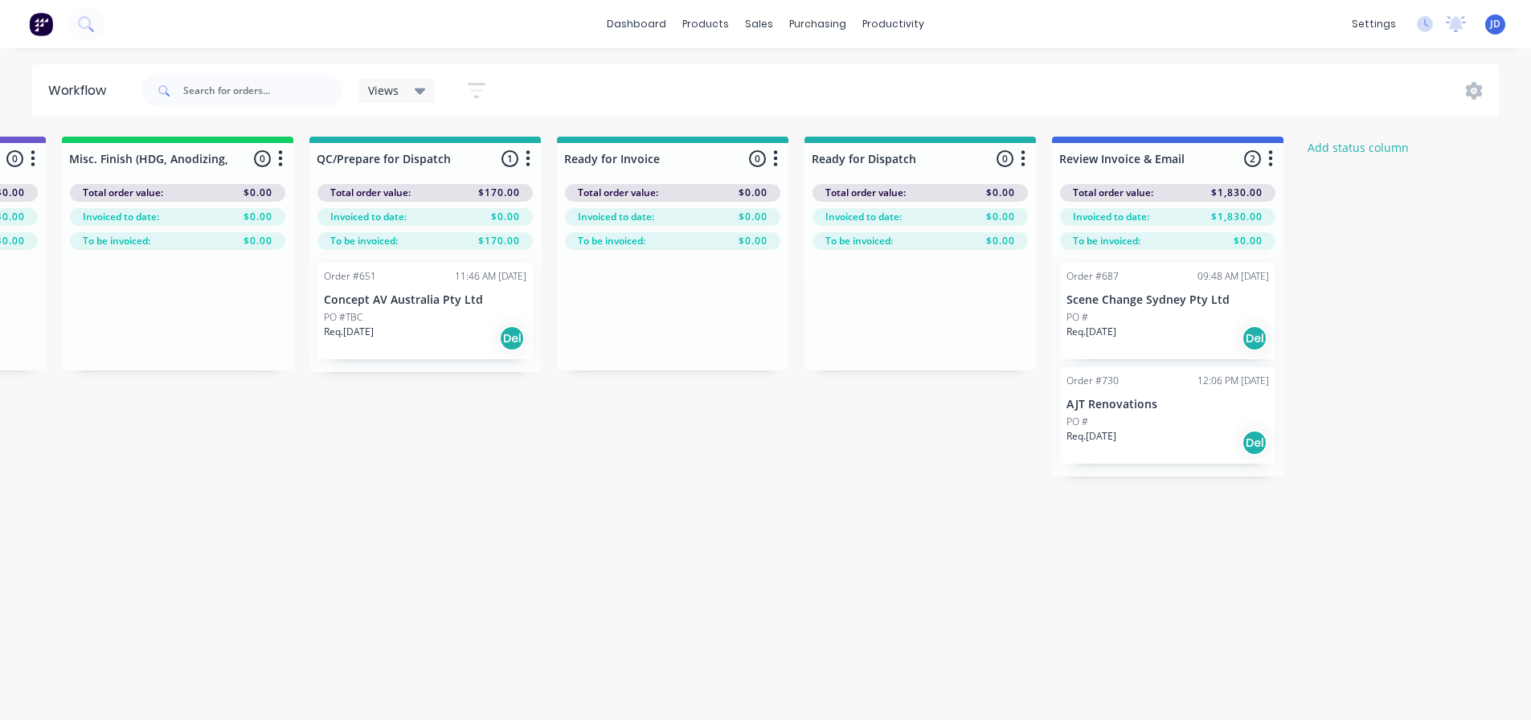
drag, startPoint x: 949, startPoint y: 489, endPoint x: 1164, endPoint y: 470, distance: 215.4
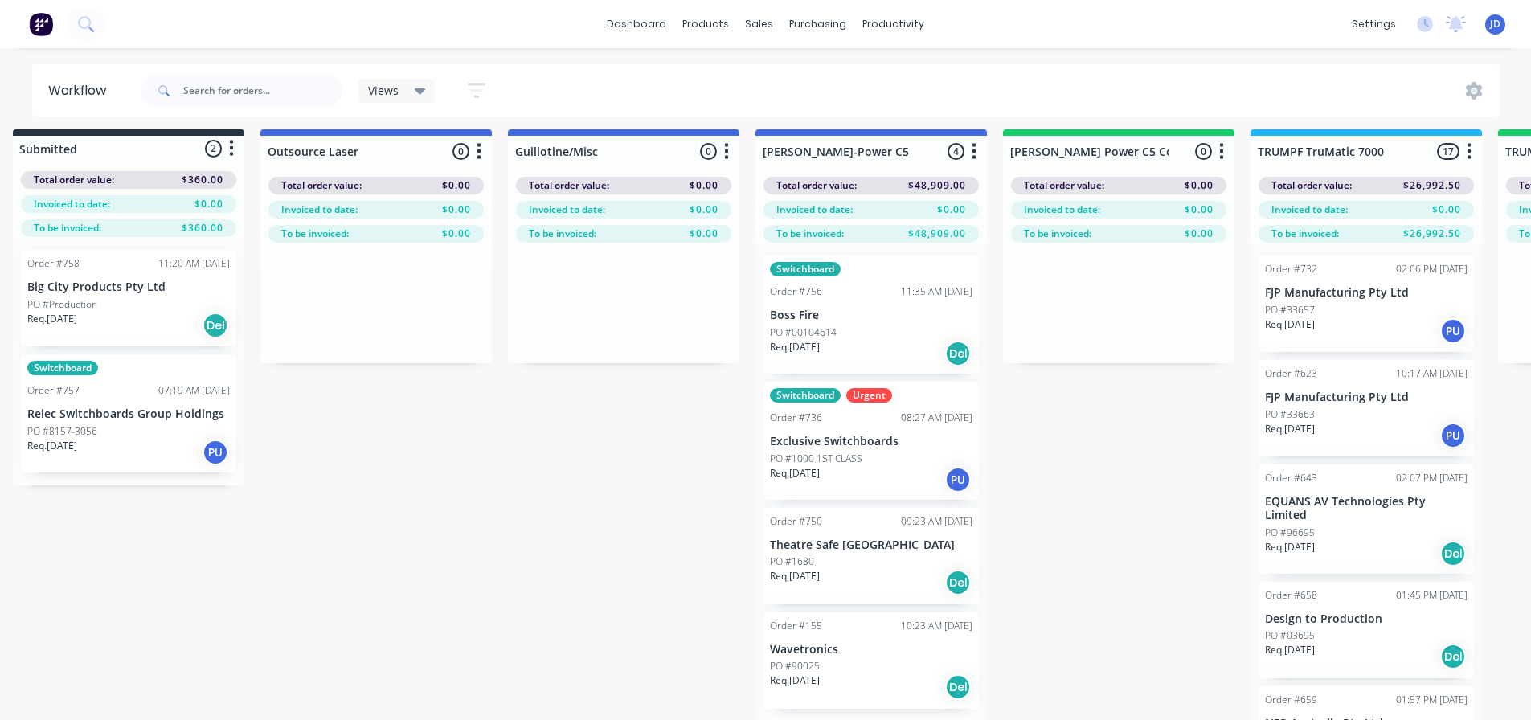
drag, startPoint x: 1099, startPoint y: 542, endPoint x: 693, endPoint y: 520, distance: 406.4
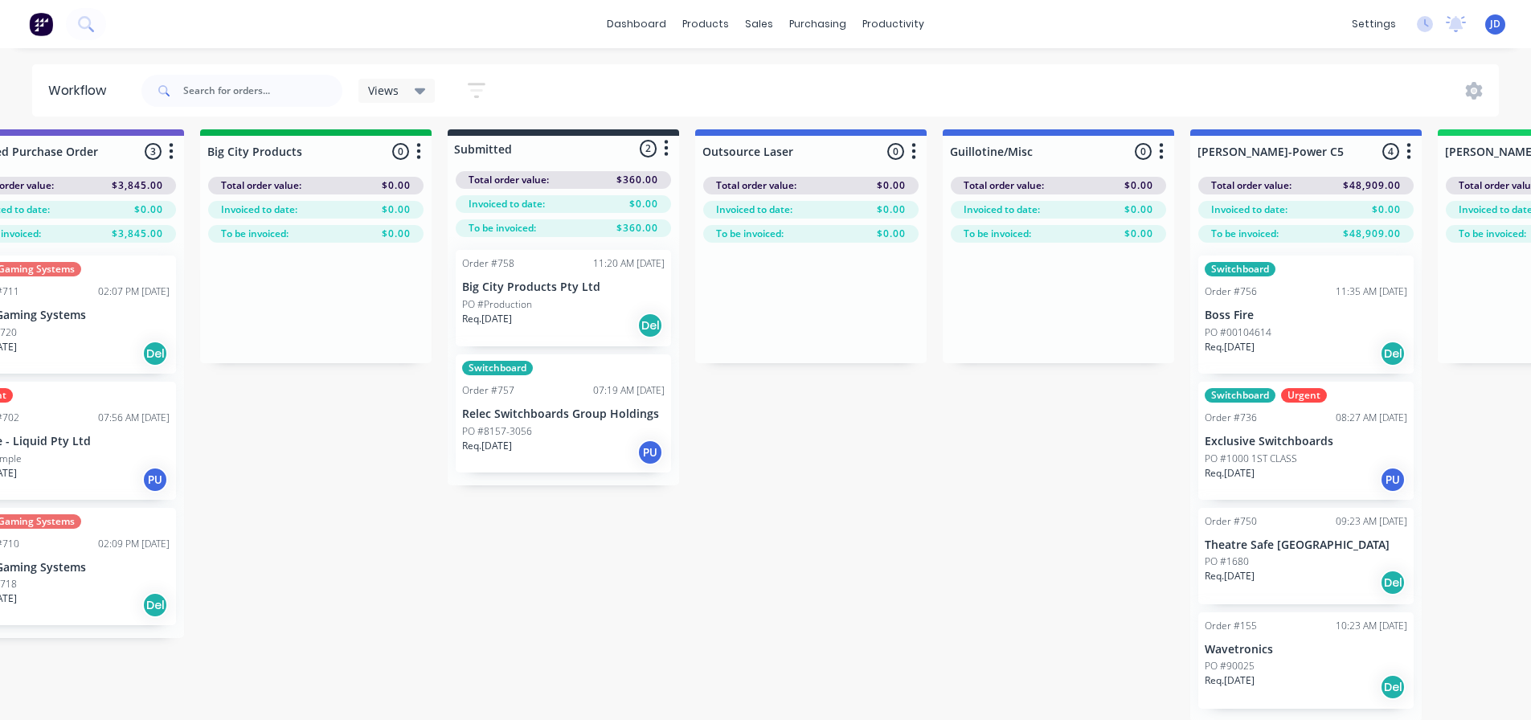
scroll to position [11, 170]
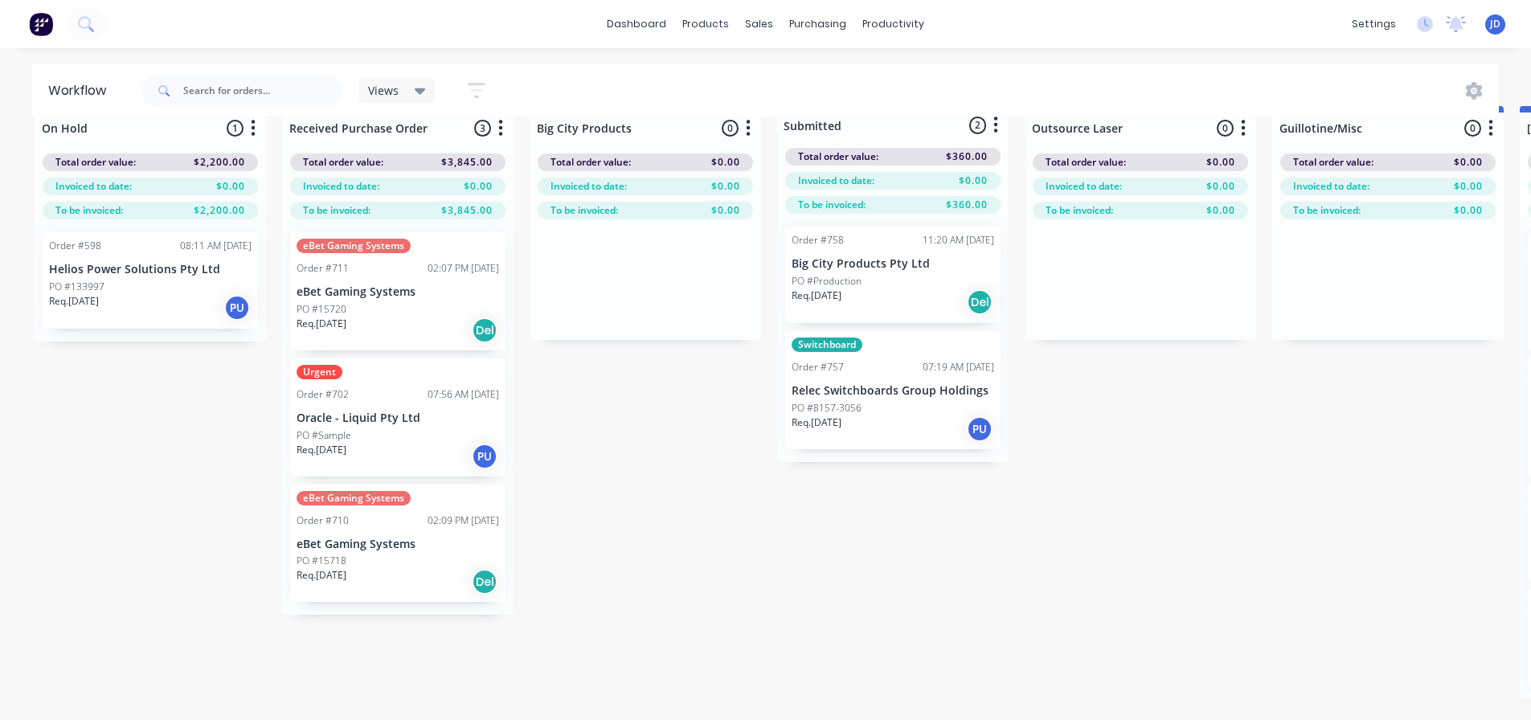
drag, startPoint x: 977, startPoint y: 529, endPoint x: 748, endPoint y: 538, distance: 229.2
click at [792, 73] on div "Sales Orders" at bounding box center [819, 77] width 66 height 14
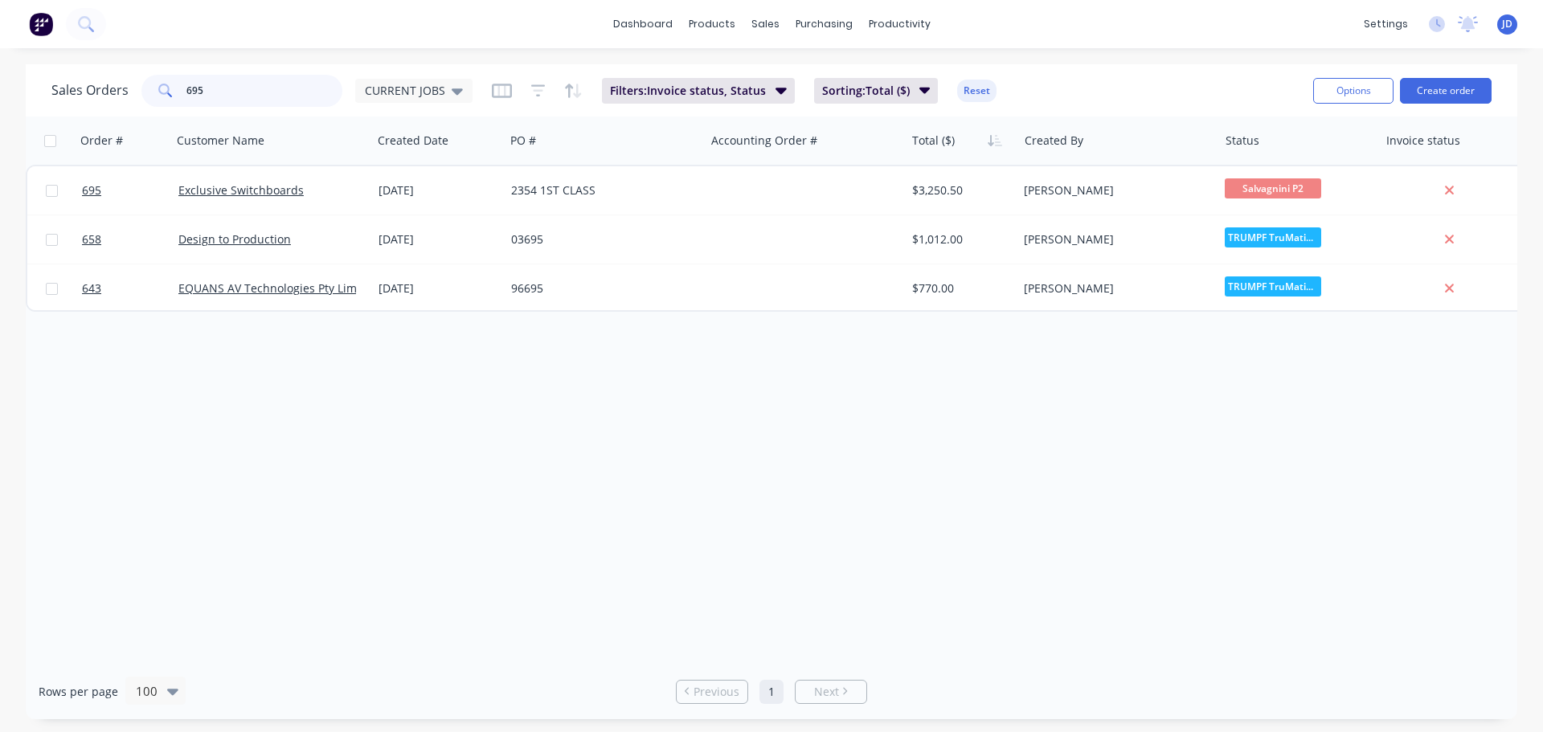
drag, startPoint x: 256, startPoint y: 88, endPoint x: 310, endPoint y: 6, distance: 98.5
click at [256, 87] on input "695" at bounding box center [264, 91] width 157 height 32
type input "6"
type input "exclu"
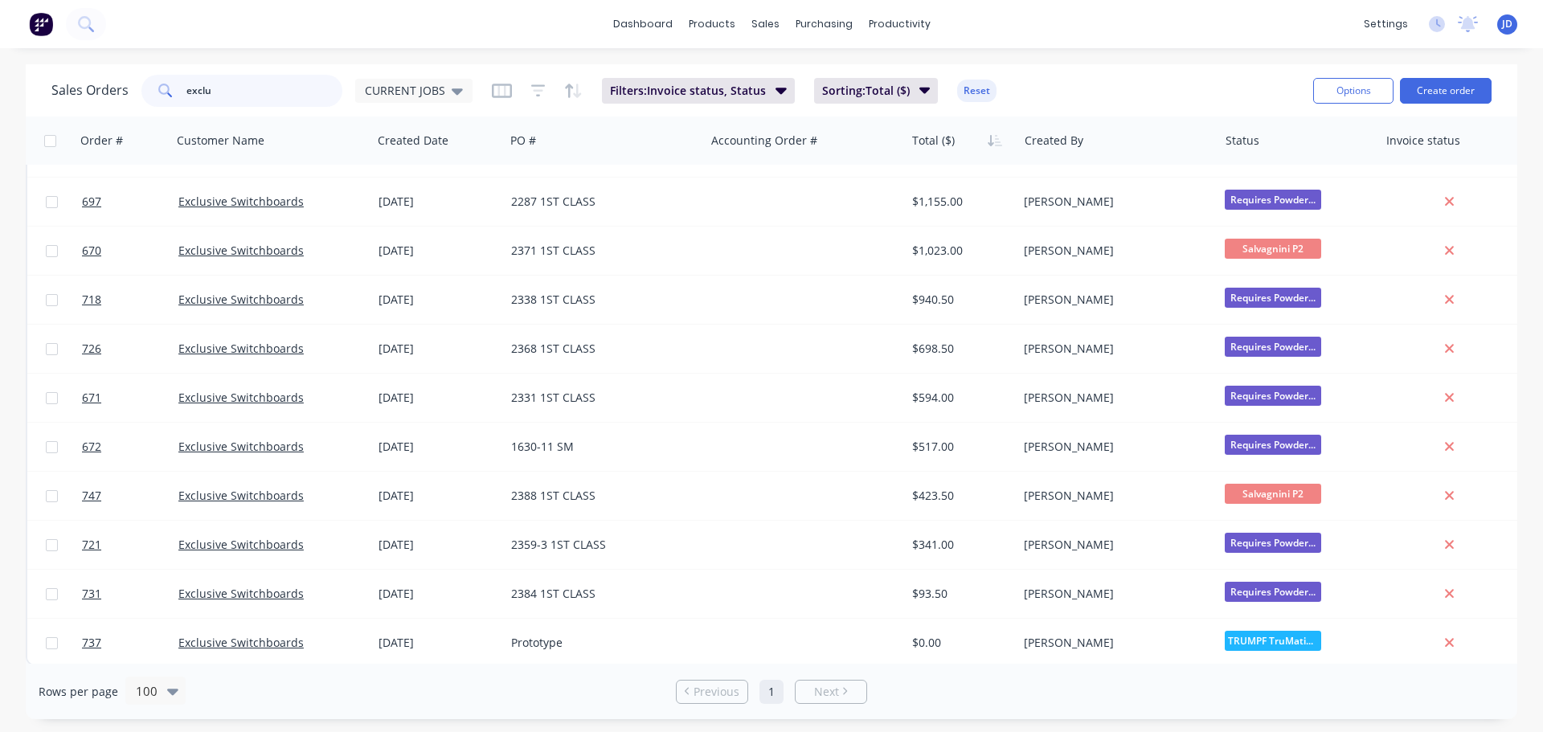
scroll to position [538, 0]
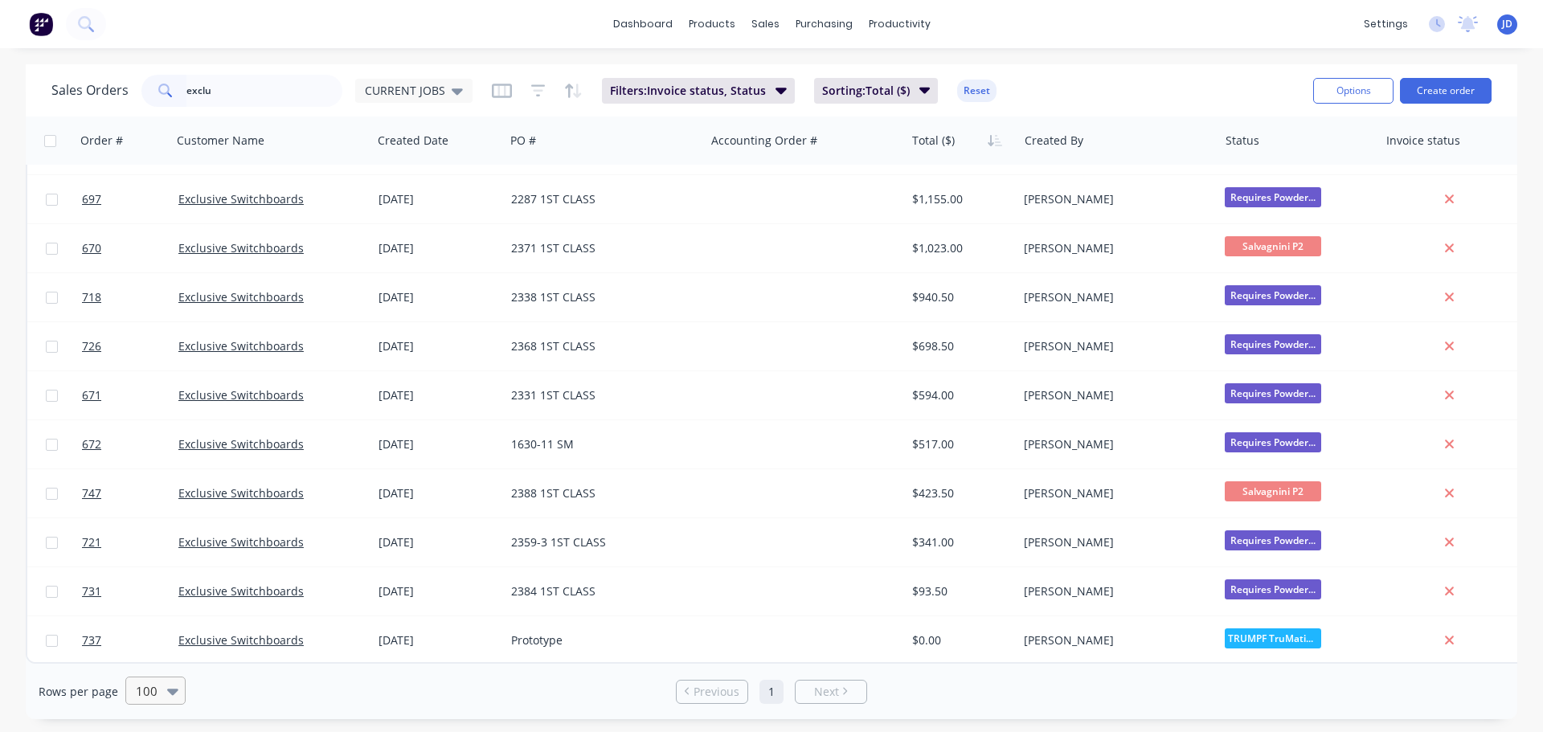
drag, startPoint x: 170, startPoint y: 696, endPoint x: 164, endPoint y: 688, distance: 10.3
click at [168, 695] on icon at bounding box center [172, 691] width 11 height 18
click at [151, 584] on div "50" at bounding box center [153, 593] width 60 height 30
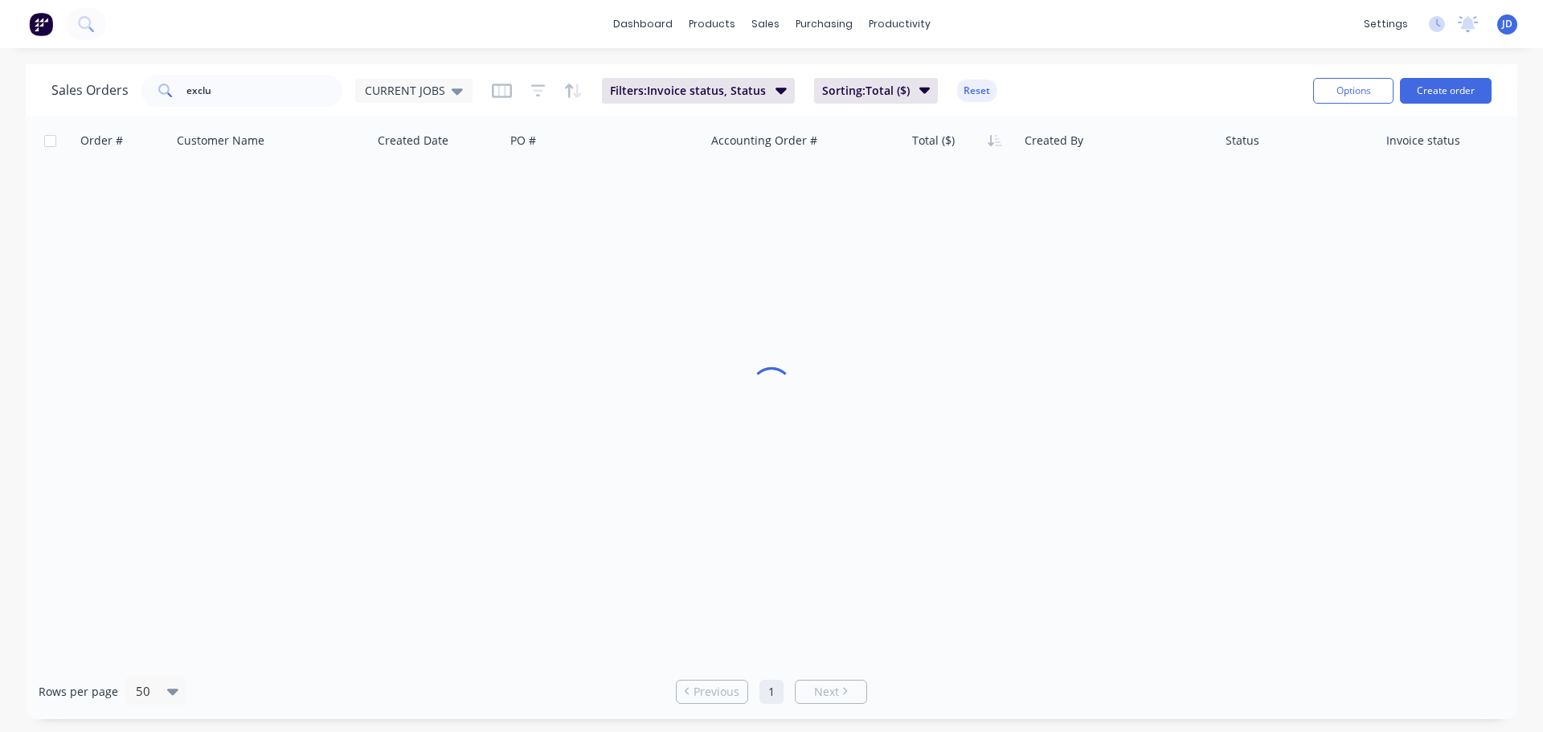
scroll to position [0, 0]
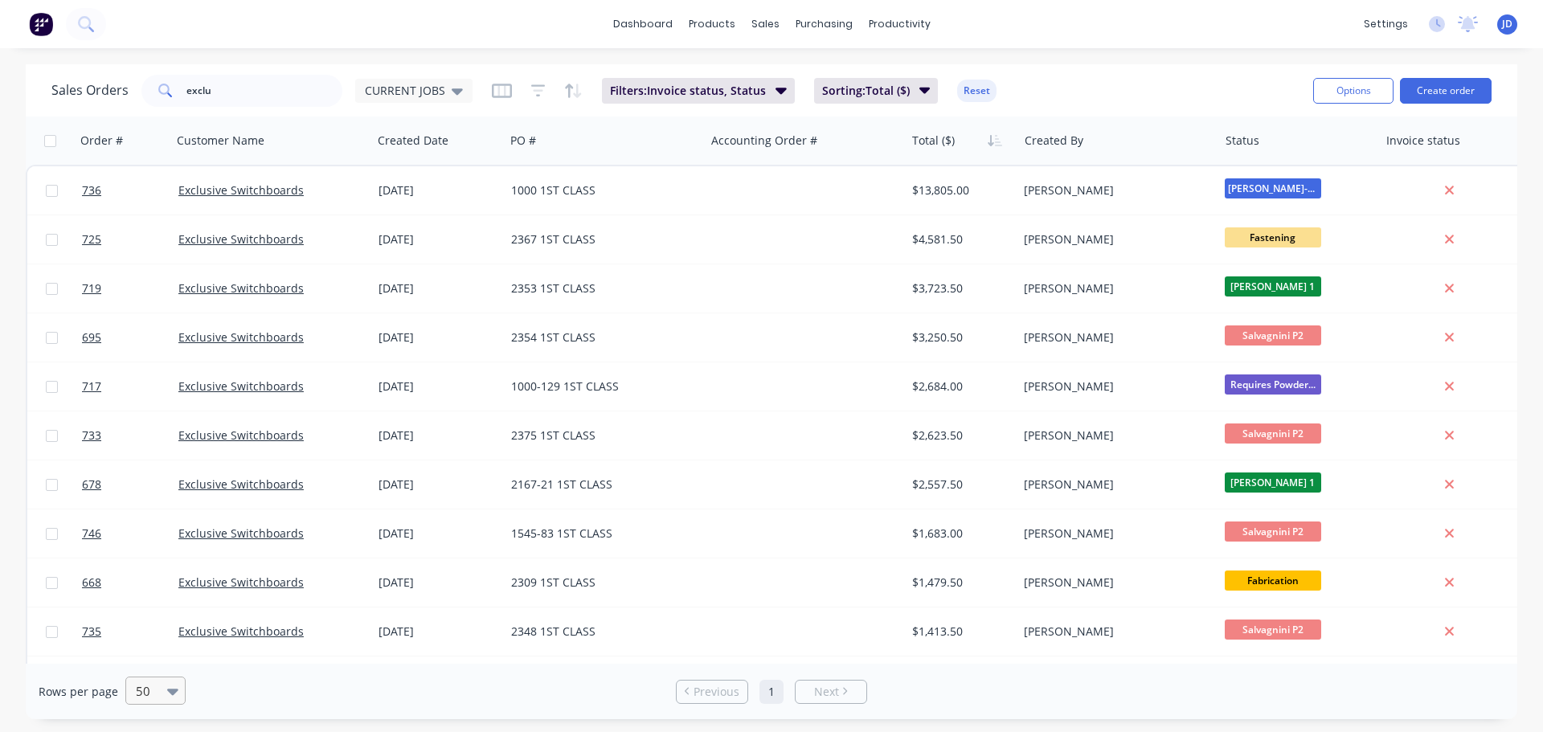
drag, startPoint x: 162, startPoint y: 708, endPoint x: 159, endPoint y: 700, distance: 8.4
click at [160, 703] on div "50" at bounding box center [156, 692] width 62 height 30
drag, startPoint x: 162, startPoint y: 692, endPoint x: 158, endPoint y: 629, distance: 62.8
click at [163, 691] on div "50" at bounding box center [148, 690] width 38 height 27
click at [153, 566] on div "25" at bounding box center [153, 563] width 60 height 30
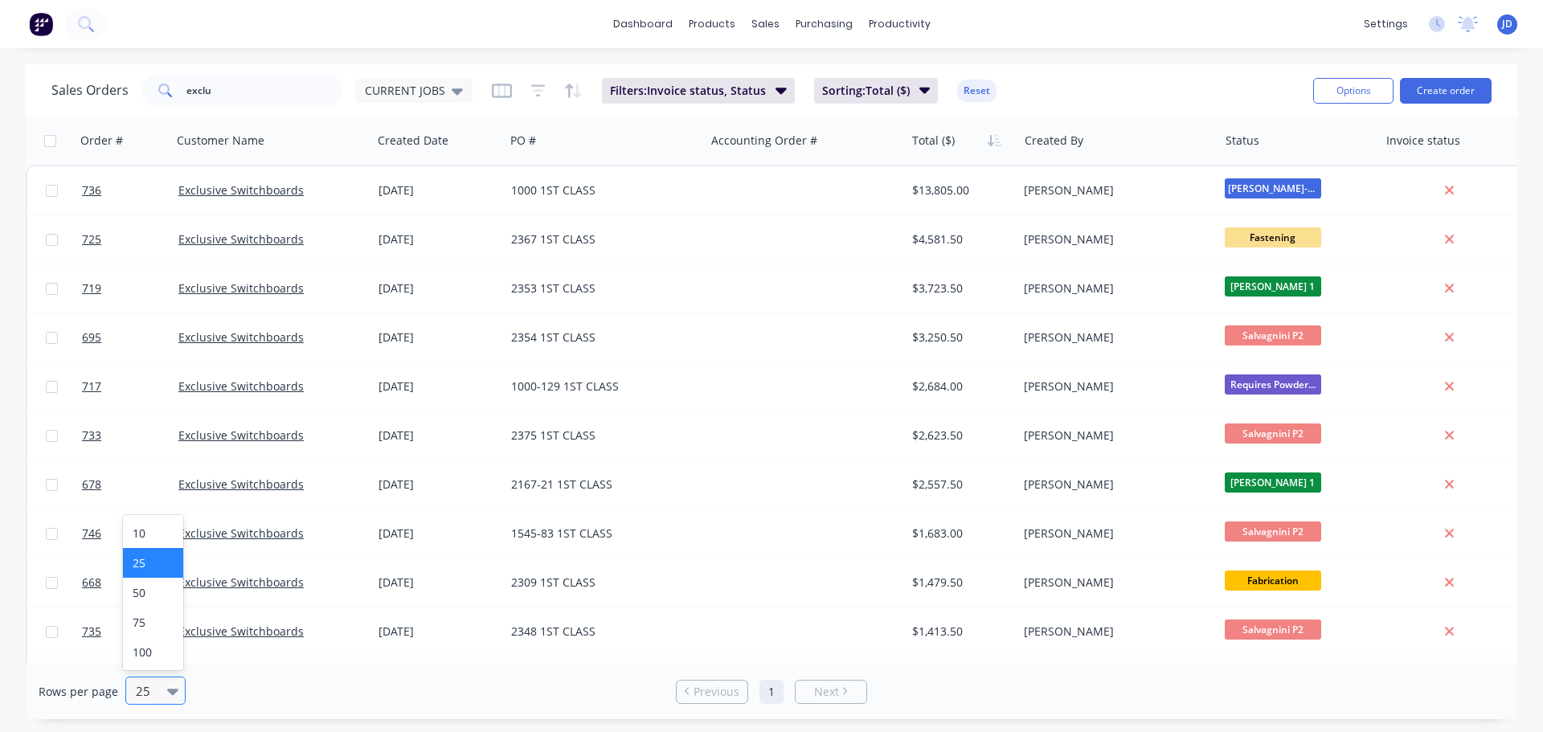
click at [163, 690] on div "25" at bounding box center [148, 690] width 38 height 27
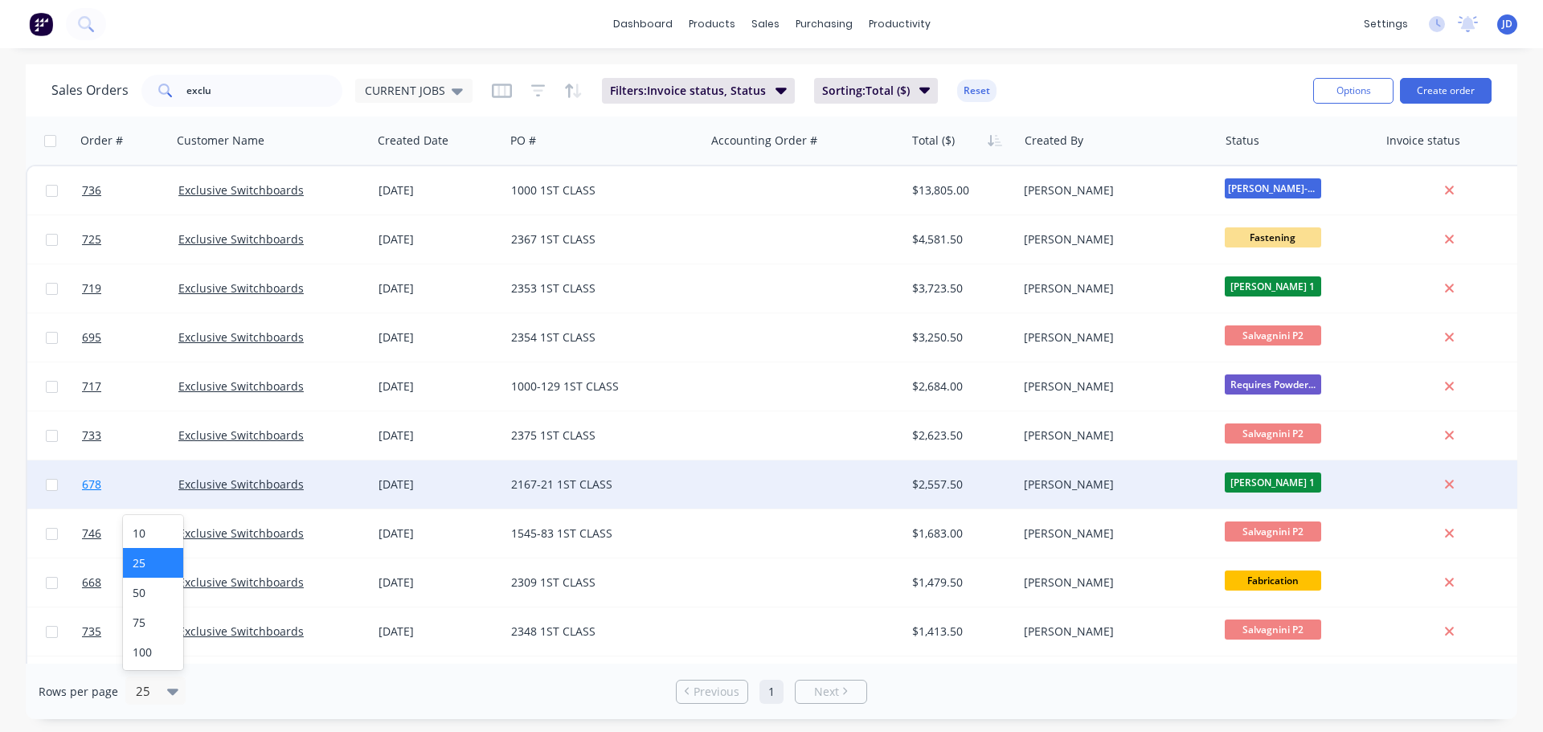
click at [163, 503] on link "678" at bounding box center [130, 484] width 96 height 48
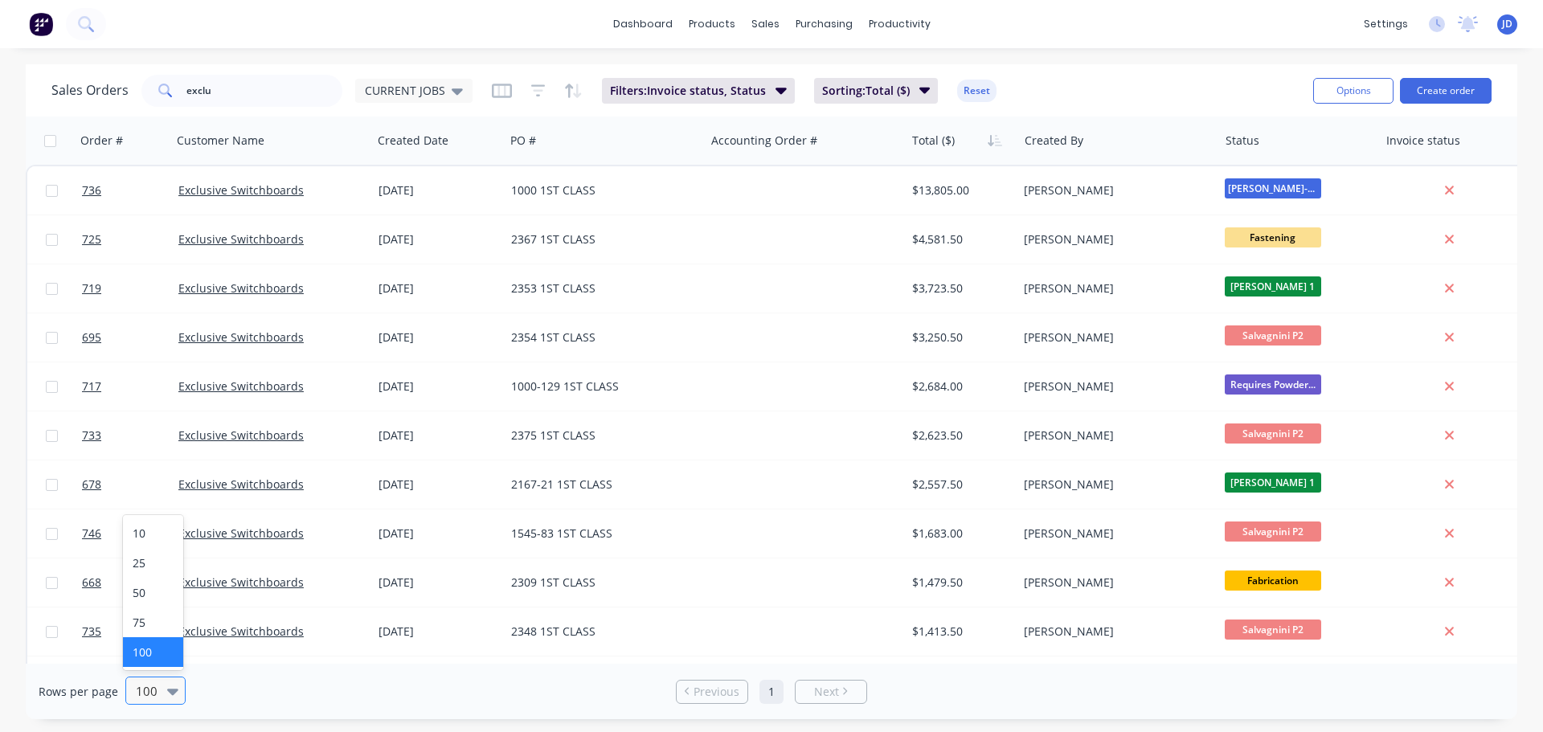
click at [162, 690] on div "100" at bounding box center [148, 690] width 38 height 27
click at [143, 515] on div "10 25 50 75 100" at bounding box center [153, 592] width 60 height 155
click at [139, 530] on div "10" at bounding box center [153, 533] width 60 height 30
click at [800, 686] on link "3" at bounding box center [800, 692] width 24 height 24
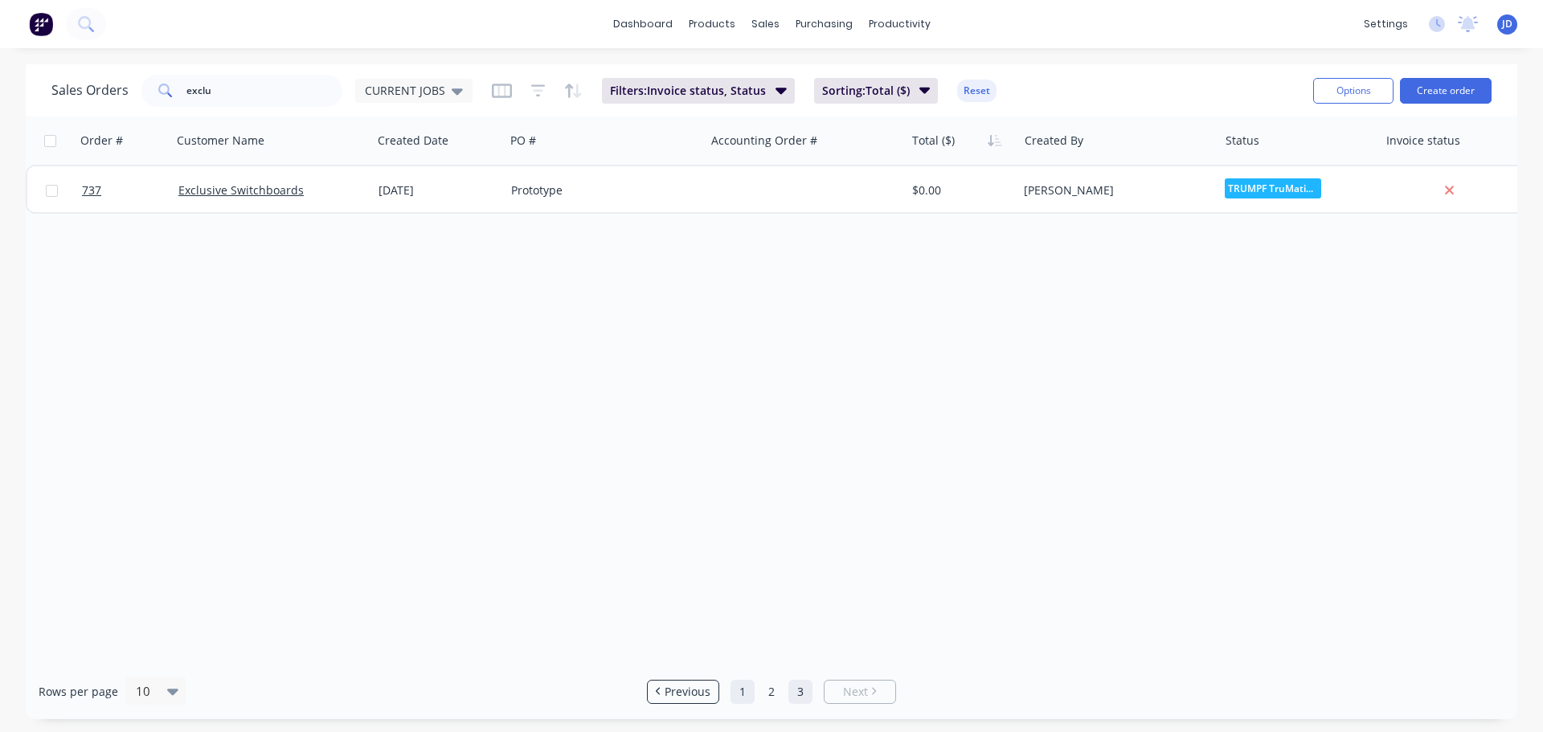
drag, startPoint x: 779, startPoint y: 696, endPoint x: 744, endPoint y: 694, distance: 34.6
click at [778, 696] on link "2" at bounding box center [771, 692] width 24 height 24
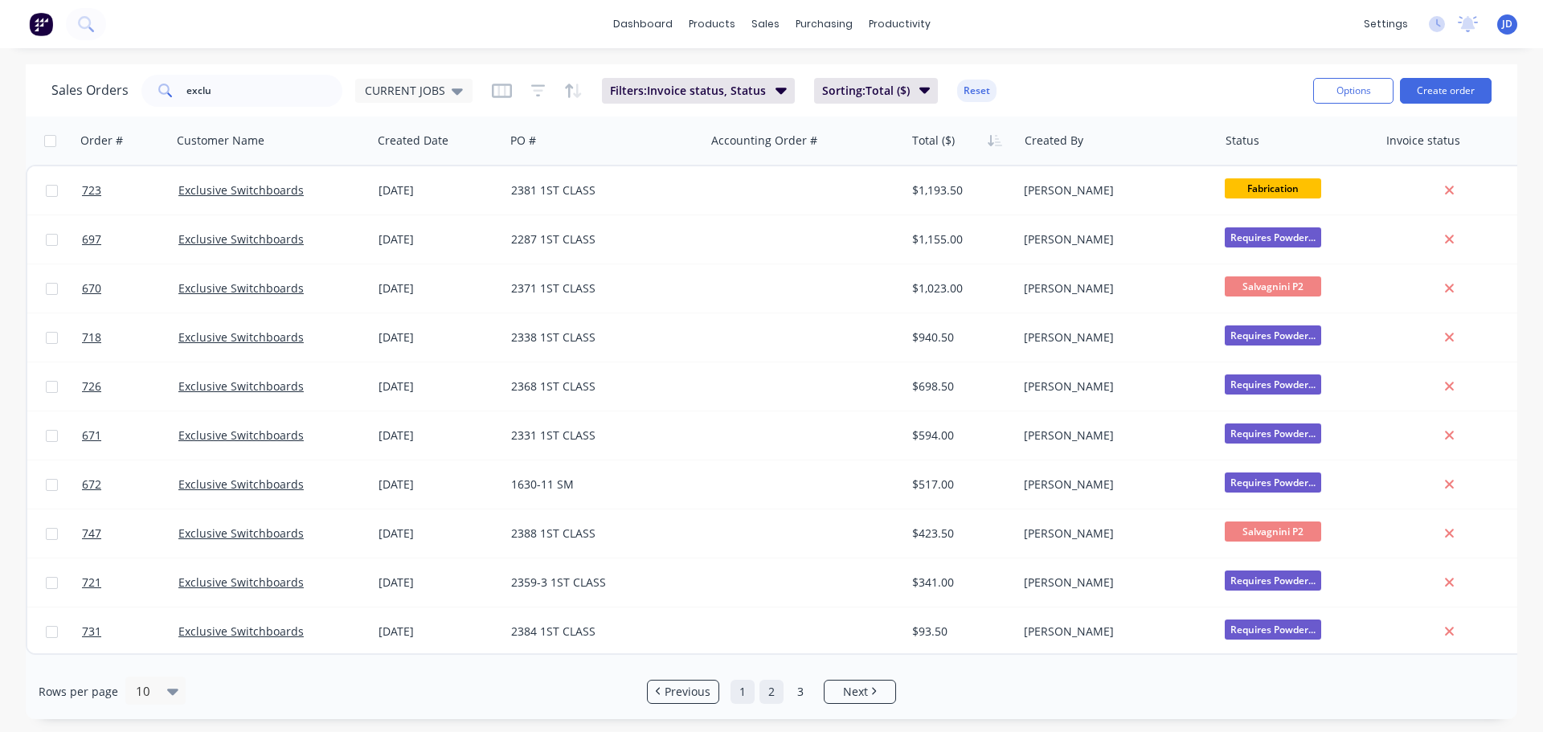
click at [742, 690] on link "1" at bounding box center [743, 692] width 24 height 24
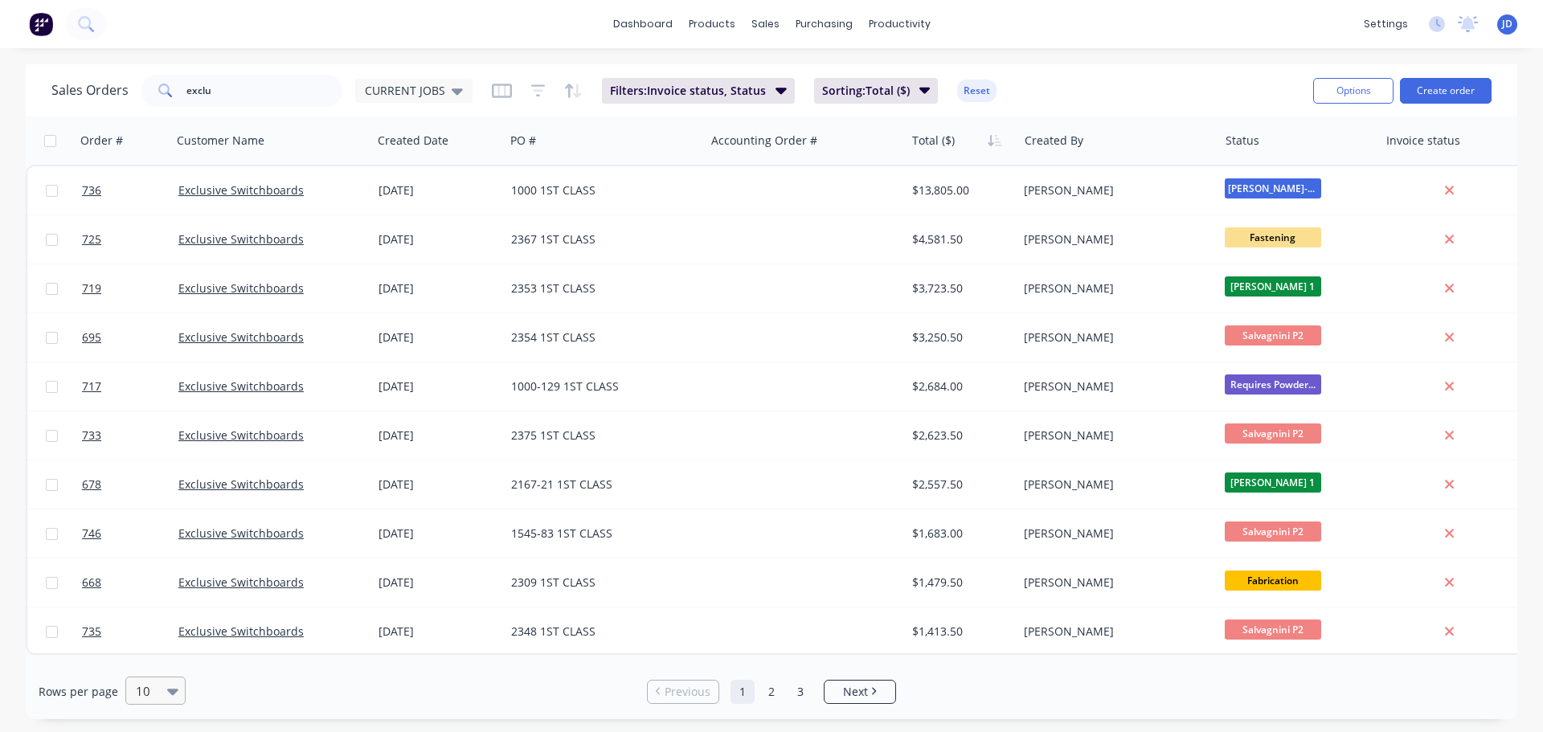
drag, startPoint x: 175, startPoint y: 685, endPoint x: 171, endPoint y: 677, distance: 8.3
click at [173, 686] on icon at bounding box center [172, 691] width 11 height 18
click at [151, 561] on div "25" at bounding box center [153, 563] width 60 height 30
click at [162, 696] on div "25" at bounding box center [148, 690] width 38 height 27
click at [155, 542] on div "10" at bounding box center [153, 533] width 60 height 30
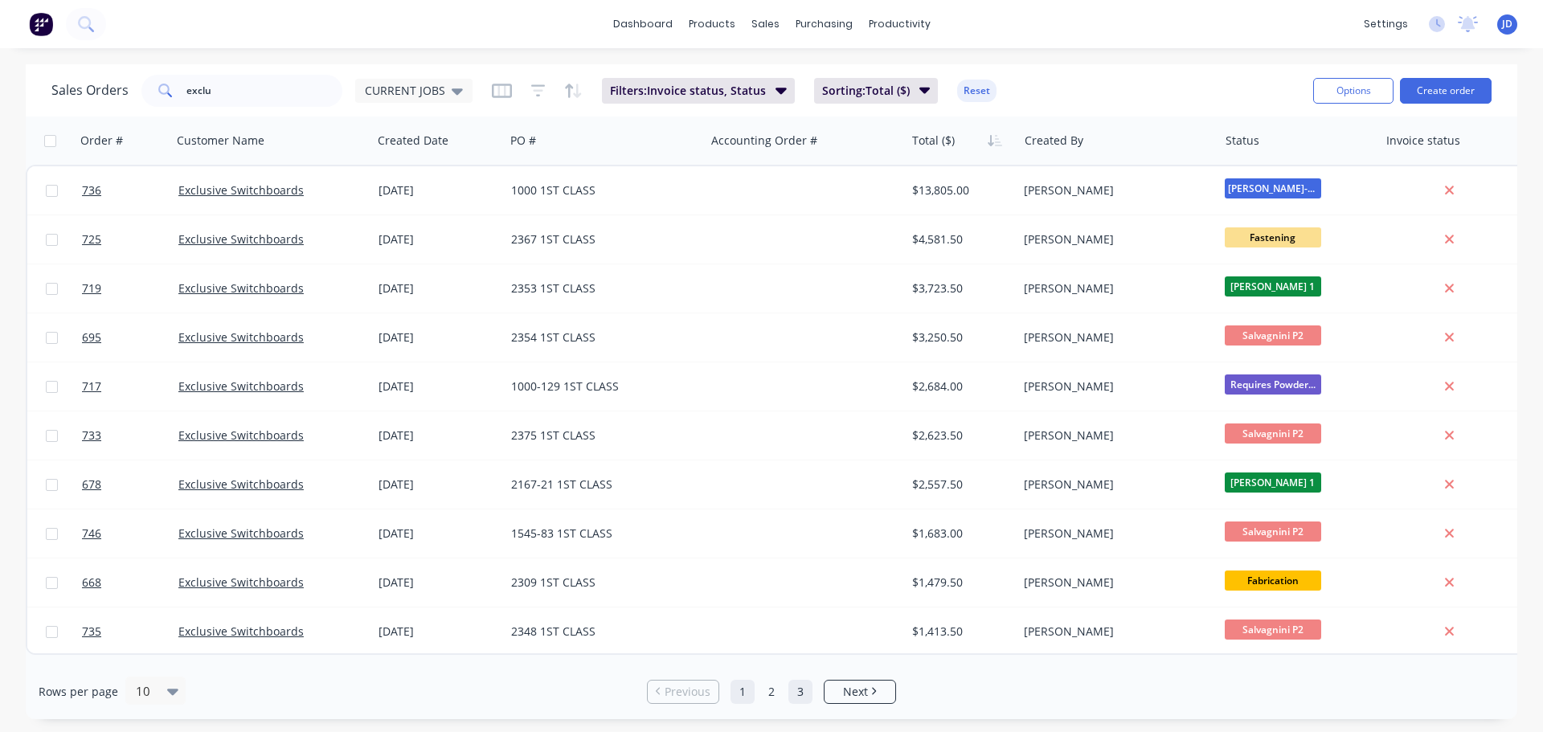
click at [796, 693] on link "3" at bounding box center [800, 692] width 24 height 24
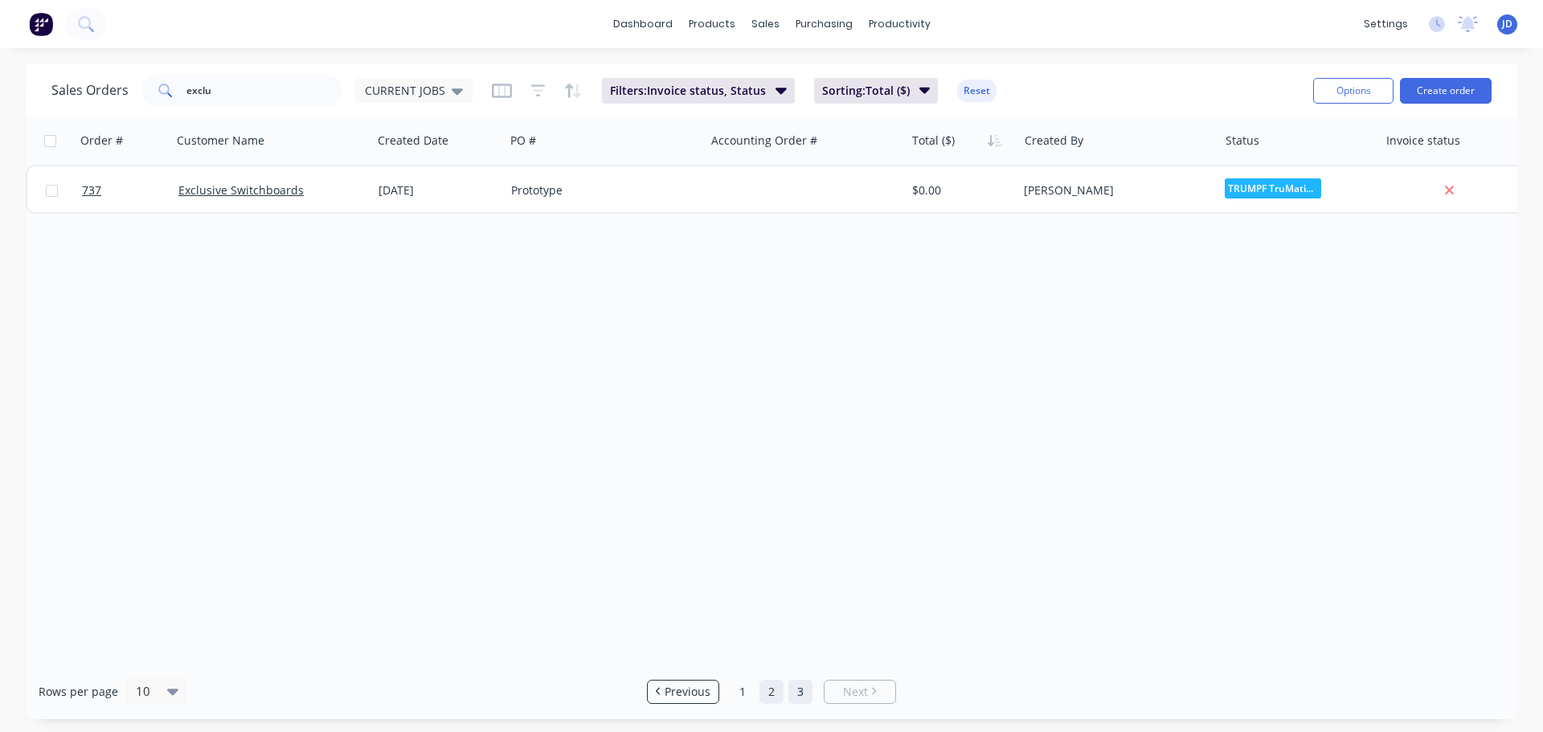
click at [767, 700] on link "2" at bounding box center [771, 692] width 24 height 24
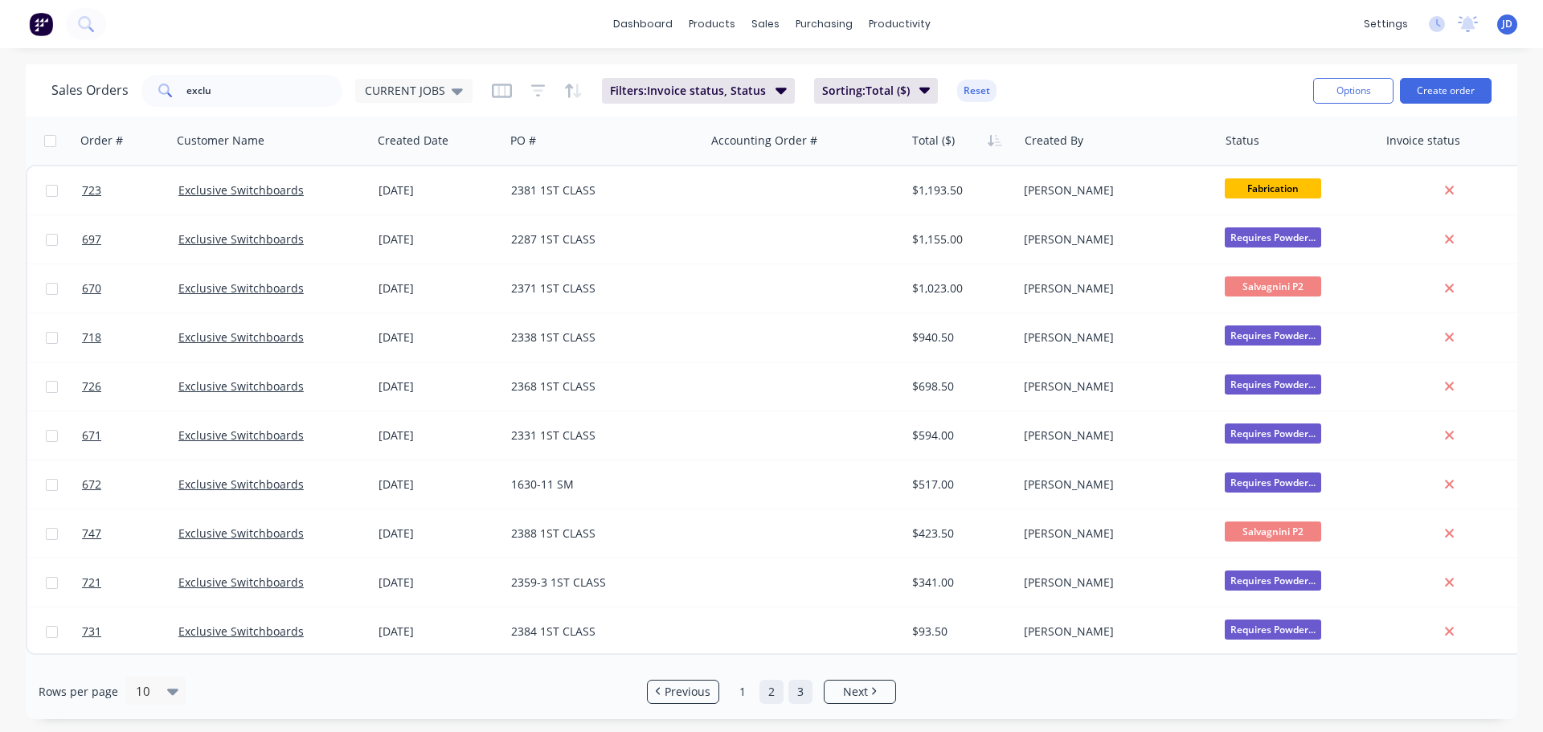
click at [800, 687] on link "3" at bounding box center [800, 692] width 24 height 24
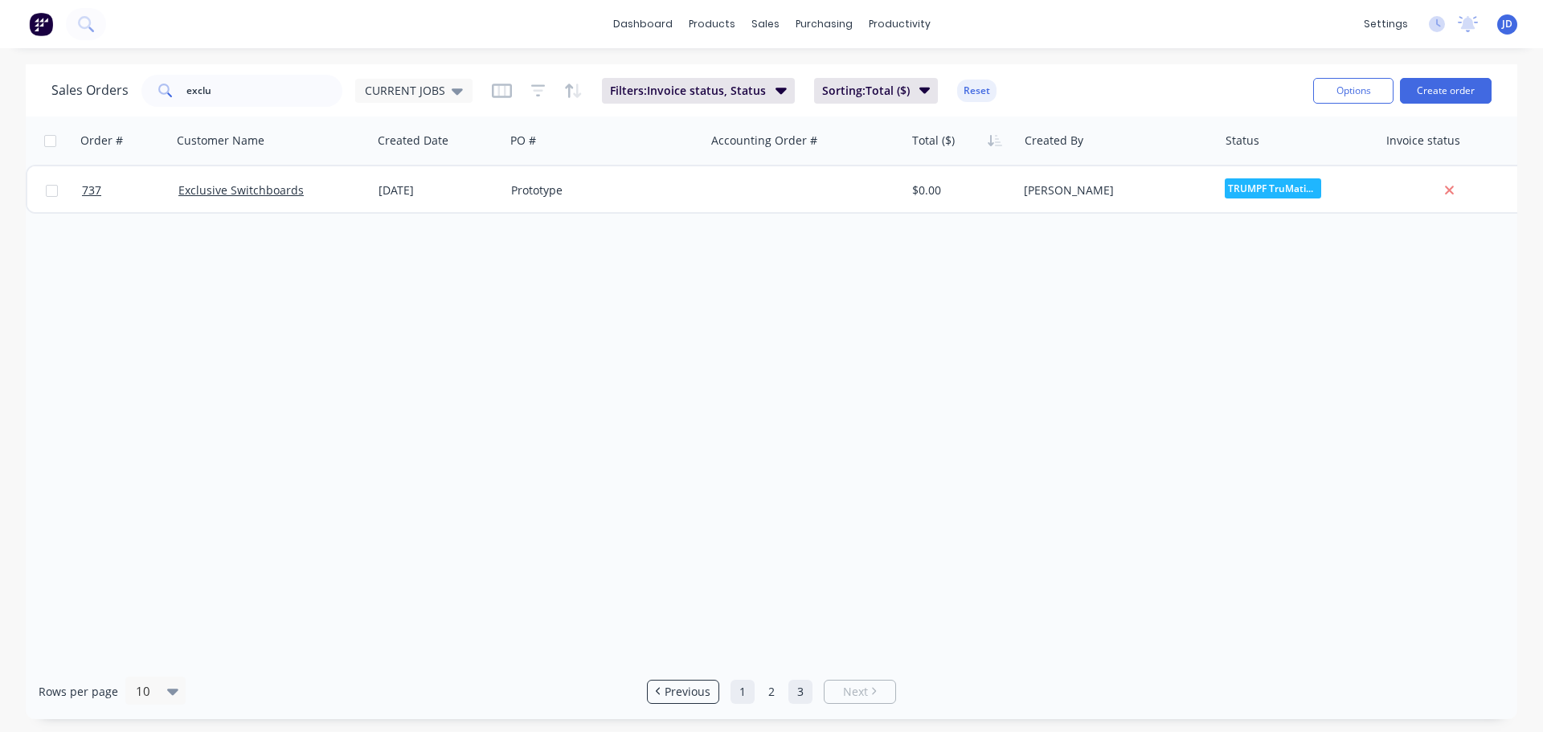
click at [740, 693] on link "1" at bounding box center [743, 692] width 24 height 24
